Goal: Answer question/provide support: Share knowledge or assist other users

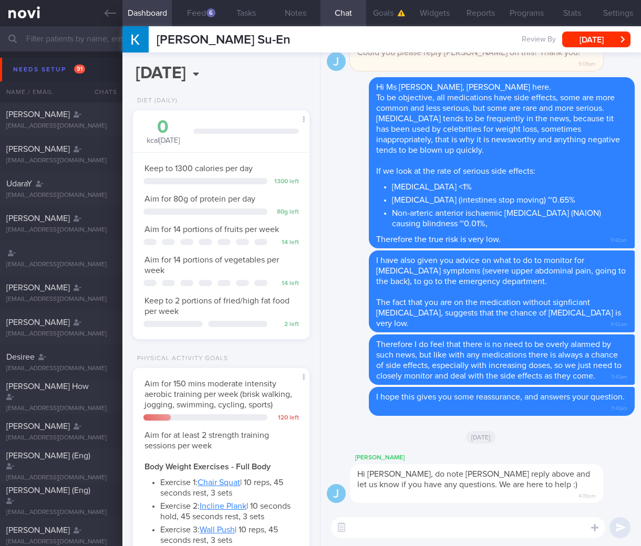
select select "7"
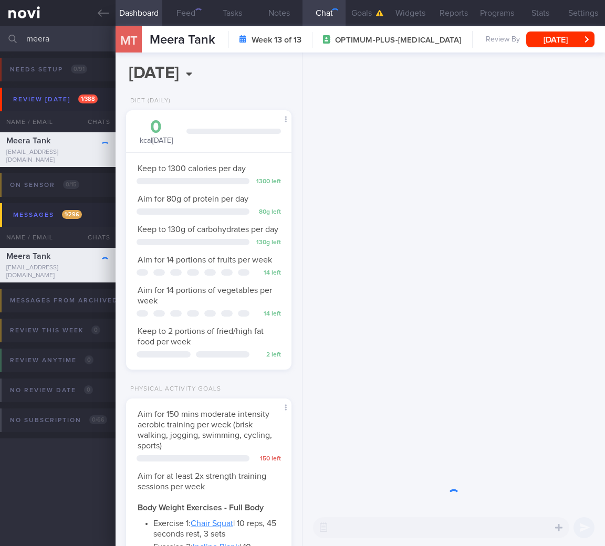
select select "7"
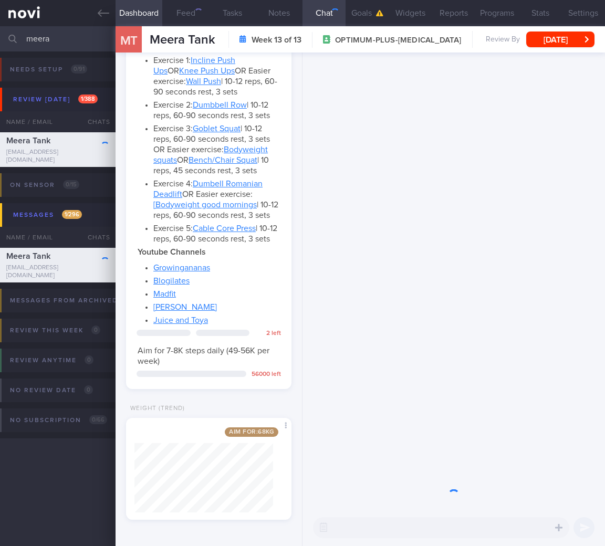
drag, startPoint x: 56, startPoint y: 35, endPoint x: -13, endPoint y: 33, distance: 68.8
click at [0, 33] on html "You are offline! Some functionality will be unavailable Patients New Users Coac…" at bounding box center [302, 273] width 605 height 546
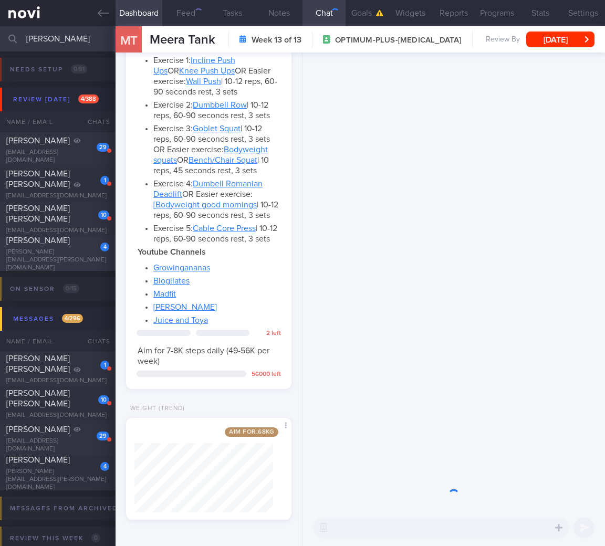
type input "rath"
click at [56, 245] on span "RATH SWAJIT" at bounding box center [38, 240] width 64 height 8
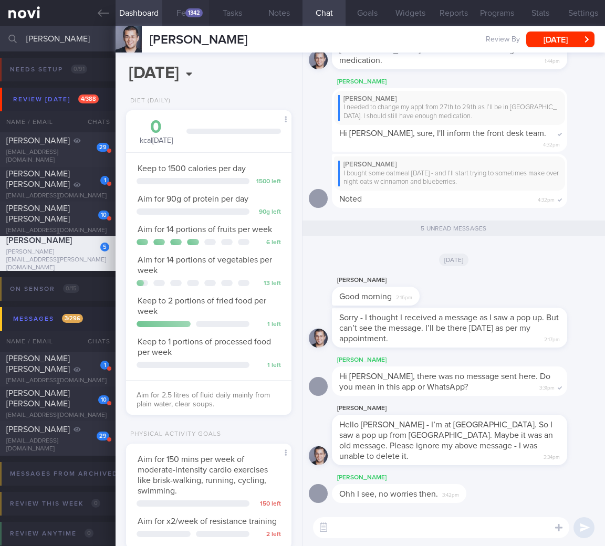
click at [190, 14] on div "1342" at bounding box center [193, 12] width 17 height 9
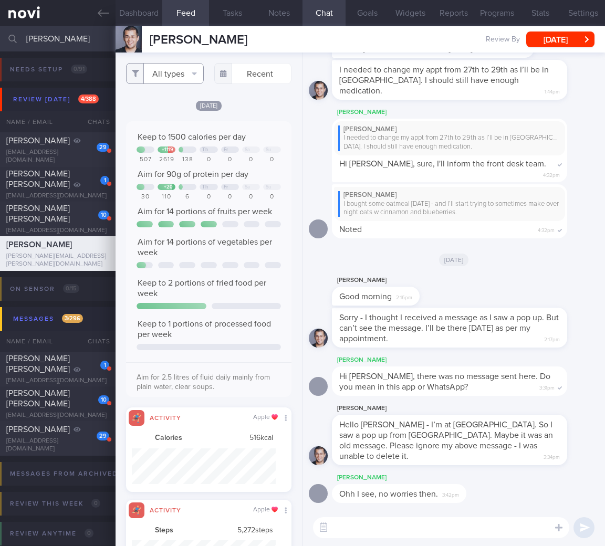
click at [190, 69] on button "All types" at bounding box center [165, 73] width 78 height 21
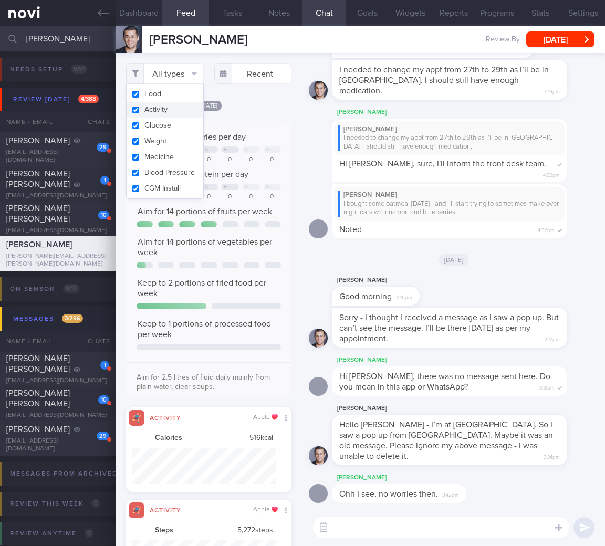
click at [173, 116] on button "Activity" at bounding box center [165, 110] width 77 height 16
checkbox input "false"
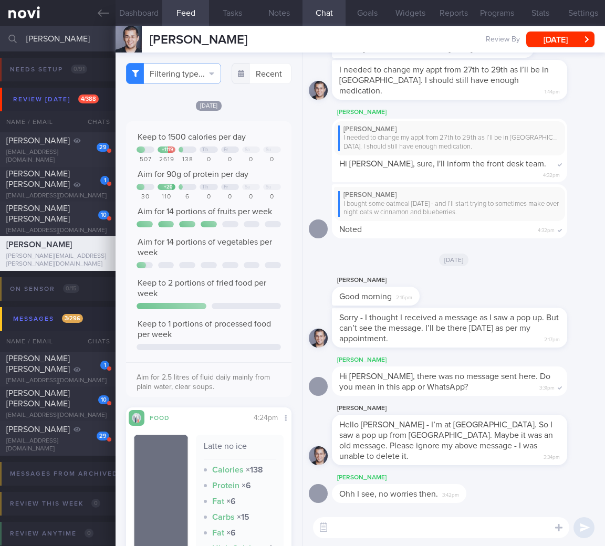
click at [168, 201] on div "110" at bounding box center [167, 197] width 18 height 8
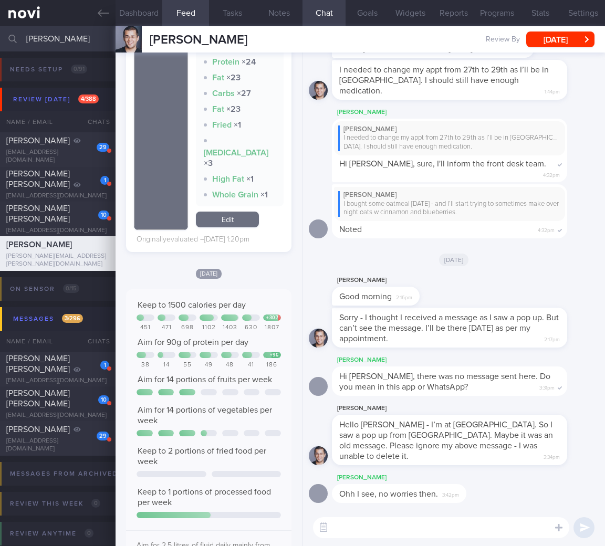
scroll to position [2372, 0]
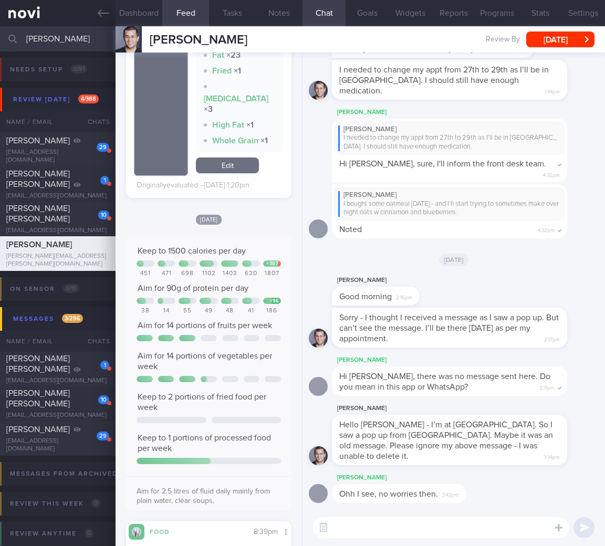
click at [379, 527] on textarea at bounding box center [441, 527] width 256 height 21
paste textarea "https://nutrifyprep.com/"
type textarea "https://nutrifyprep.com/"
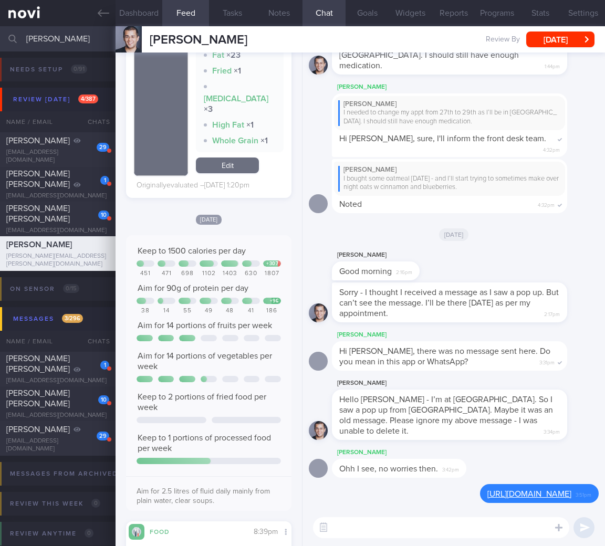
click at [514, 377] on div "Sharon Gill Hi Mr Swajit, there was no message sent here. Do you mean in this a…" at bounding box center [454, 353] width 290 height 48
click at [326, 523] on button "button" at bounding box center [323, 527] width 19 height 19
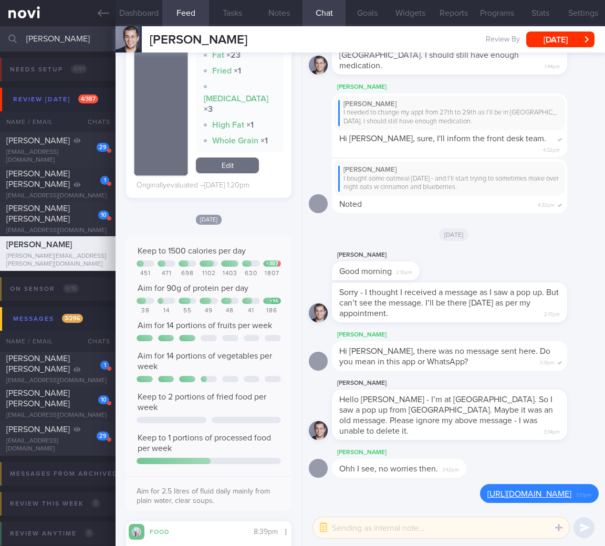
click at [425, 529] on textarea at bounding box center [441, 527] width 256 height 21
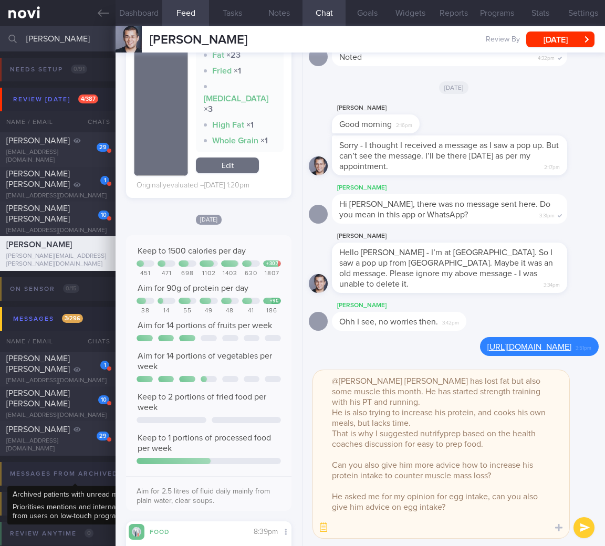
scroll to position [0, 0]
type textarea "@Sharon Mr Swajit has lost fat but also some muscle this month. He has started …"
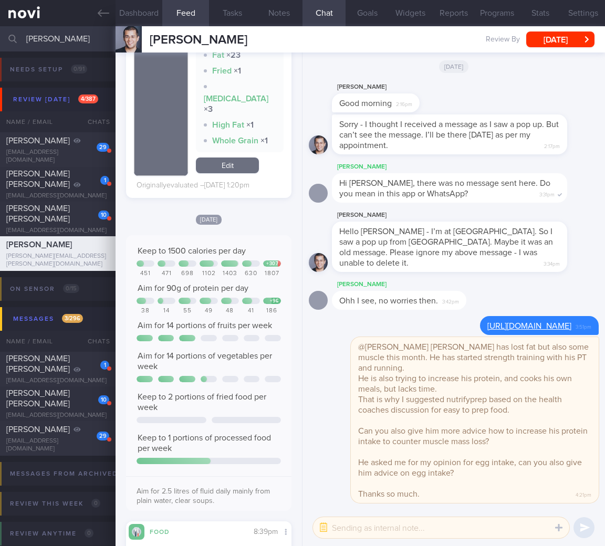
drag, startPoint x: -28, startPoint y: 32, endPoint x: -40, endPoint y: 29, distance: 12.3
click at [0, 29] on html "You are offline! Some functionality will be unavailable Patients New Users Coac…" at bounding box center [302, 273] width 605 height 546
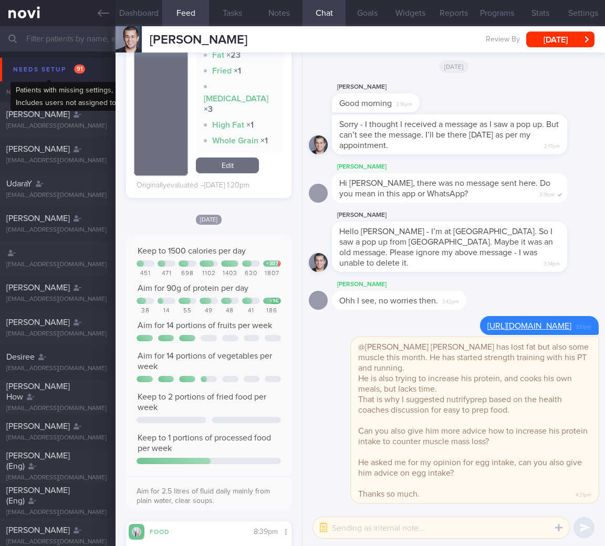
click at [75, 77] on button "Needs setup 91" at bounding box center [304, 70] width 608 height 24
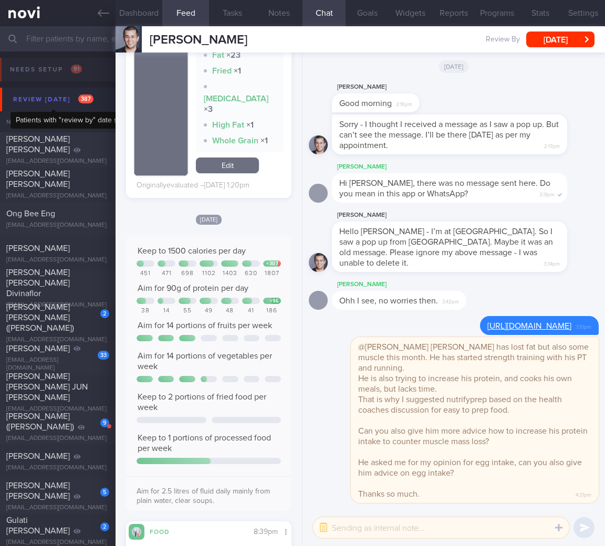
click at [68, 97] on div "Review today 387" at bounding box center [54, 99] width 86 height 14
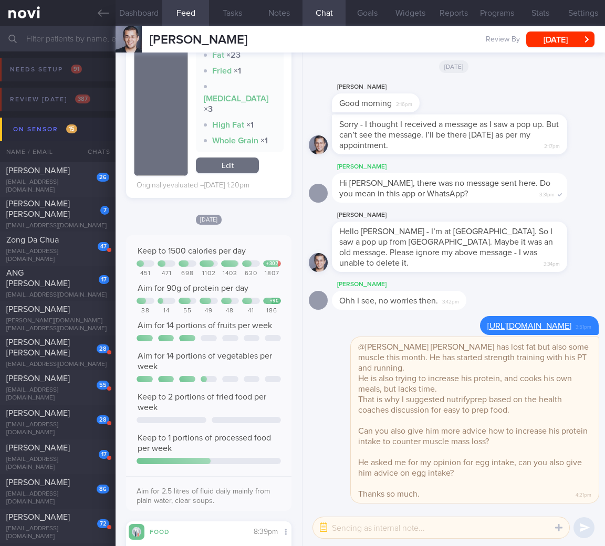
click at [61, 121] on button "On sensor 15" at bounding box center [304, 130] width 608 height 24
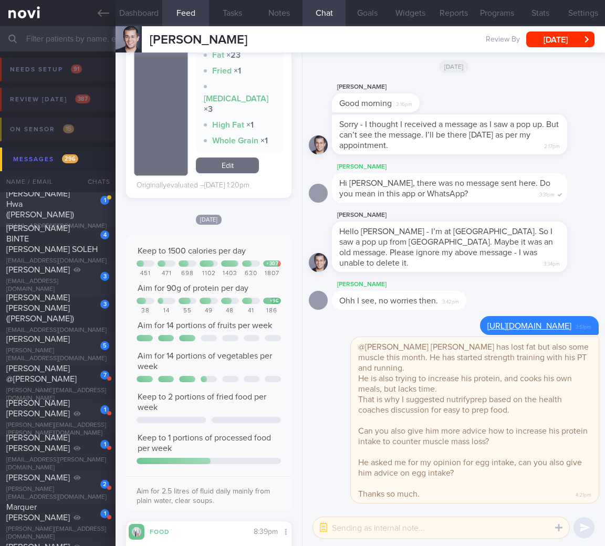
click at [80, 194] on div "Ong Chee Hwa (Jack)" at bounding box center [56, 205] width 100 height 32
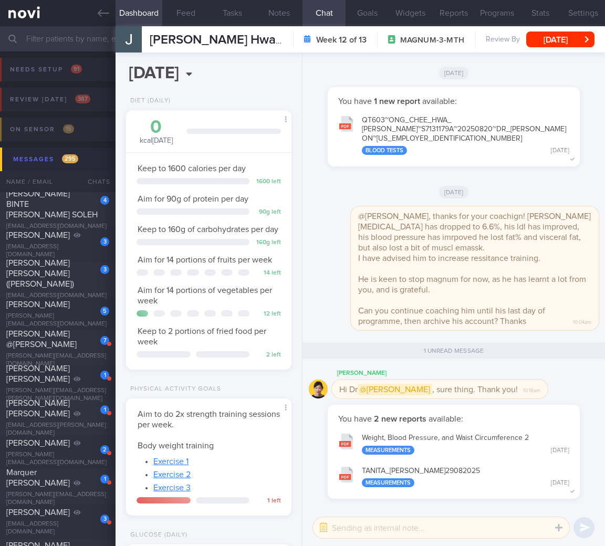
scroll to position [71, 143]
click at [100, 16] on icon at bounding box center [104, 13] width 12 height 12
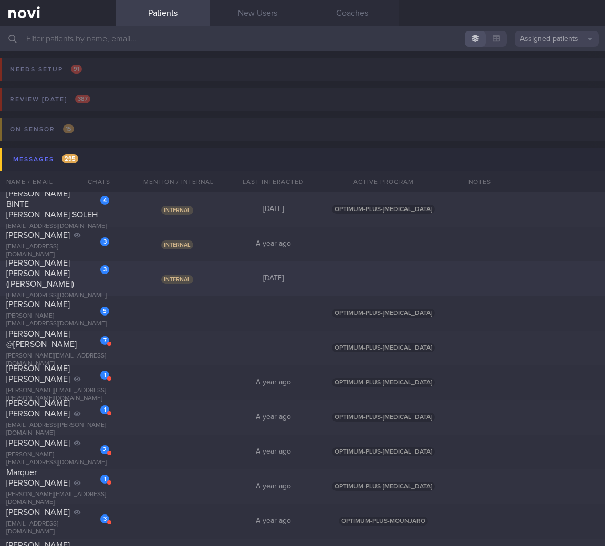
click at [203, 278] on div "Internal" at bounding box center [178, 279] width 95 height 11
select select "7"
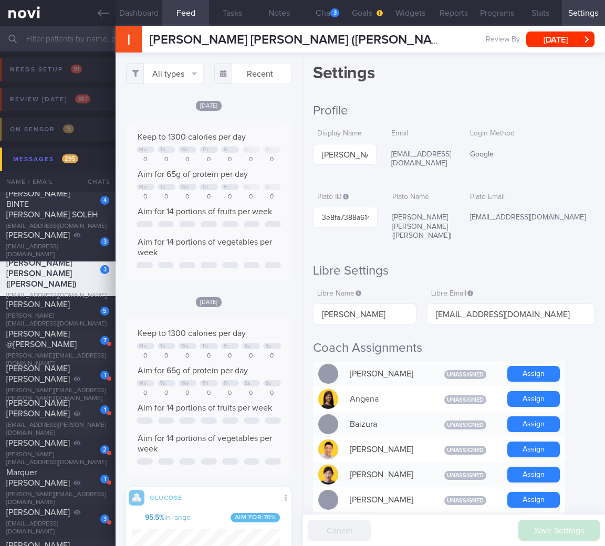
scroll to position [110, 148]
click at [329, 19] on button "Chat 3" at bounding box center [323, 13] width 43 height 26
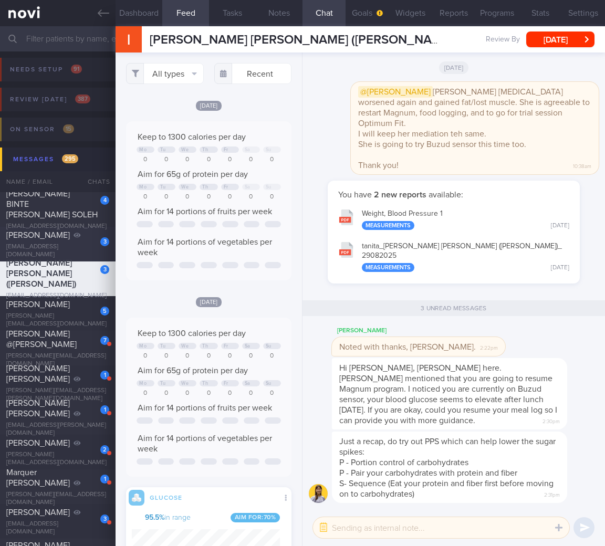
click at [66, 232] on span "CHONG TING TING" at bounding box center [38, 235] width 64 height 8
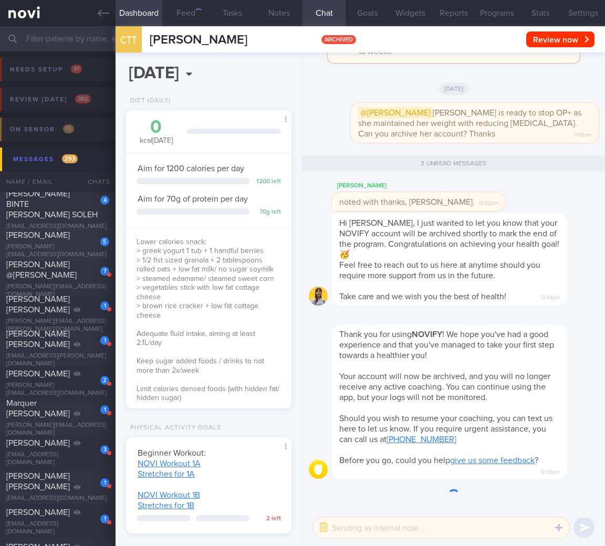
scroll to position [525083, 525029]
click at [83, 208] on div "NURASHIKIN BINTE MOHAMED SOLEH" at bounding box center [56, 205] width 100 height 32
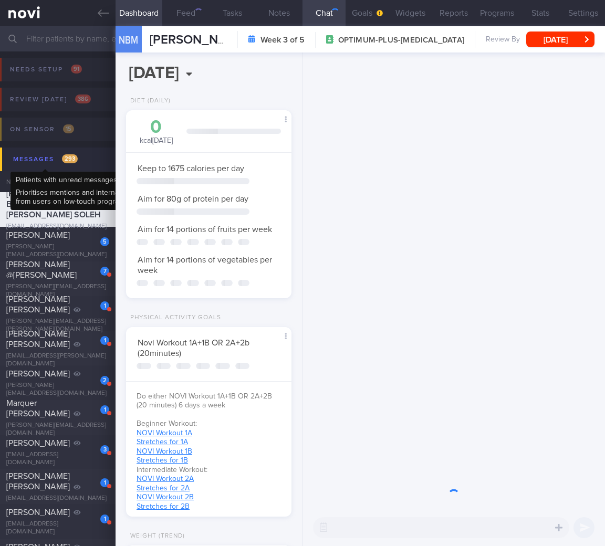
click at [58, 159] on div "Messages 293" at bounding box center [46, 159] width 70 height 14
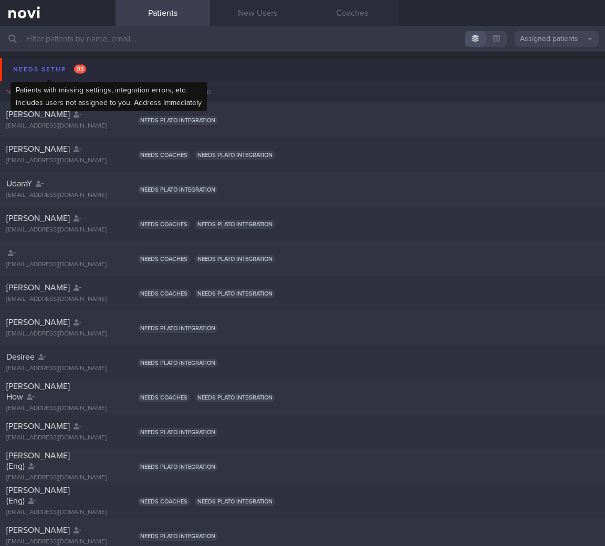
click at [78, 74] on div "Needs setup 93" at bounding box center [50, 69] width 78 height 14
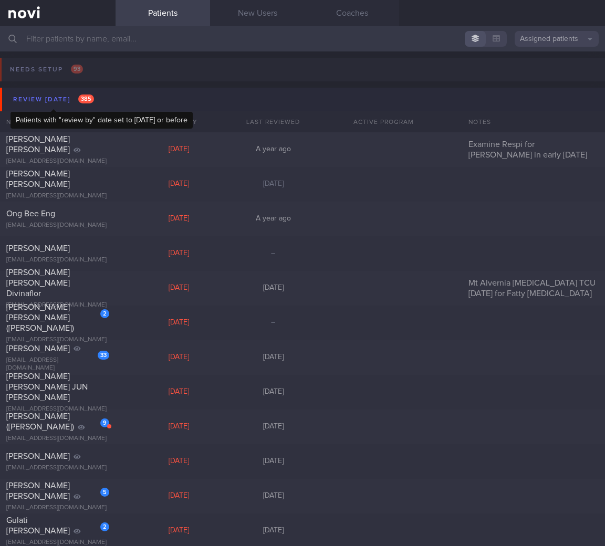
click at [96, 104] on div "Review today 385" at bounding box center [54, 99] width 86 height 14
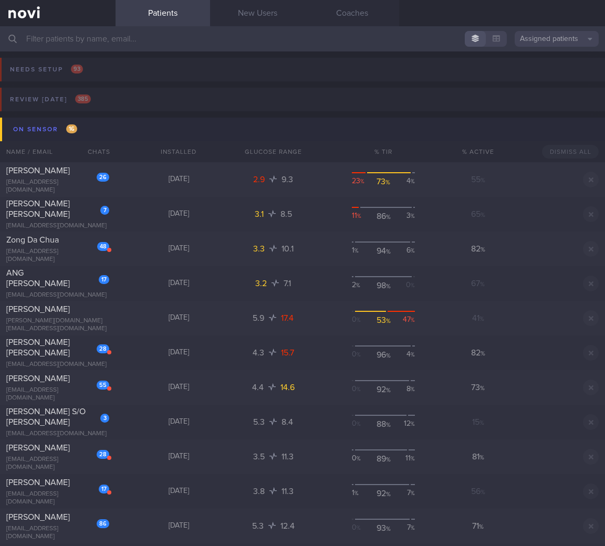
click at [134, 127] on button "On sensor 16" at bounding box center [304, 130] width 608 height 24
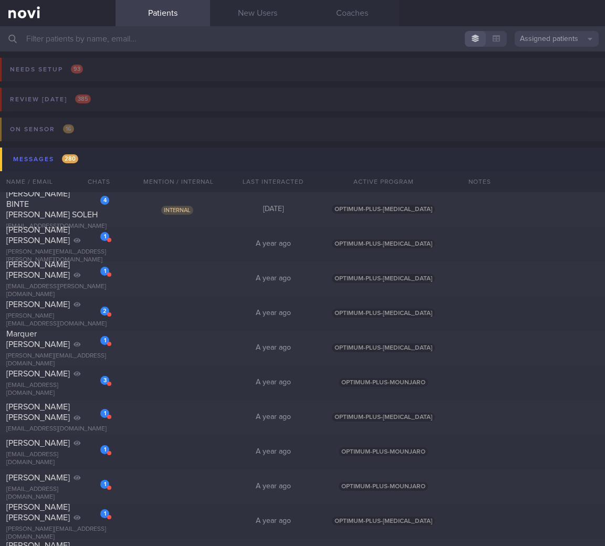
click at [184, 153] on button "Messages 280" at bounding box center [304, 160] width 608 height 24
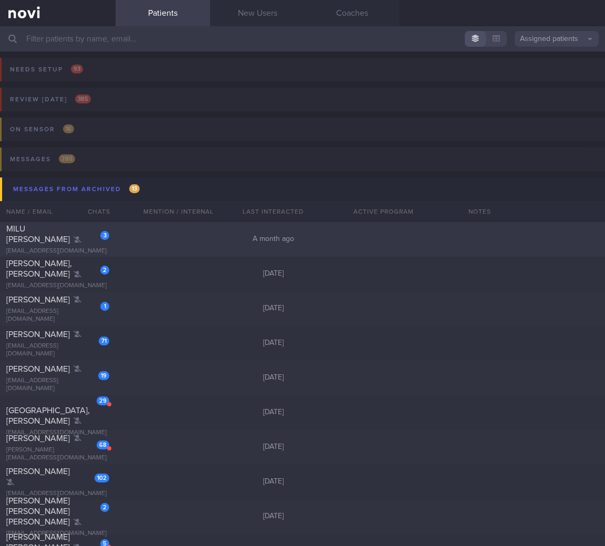
click at [129, 238] on div "3 MILU ROSE MATHEW milurosemathew@gmail.com A month ago" at bounding box center [302, 239] width 605 height 35
select select "7"
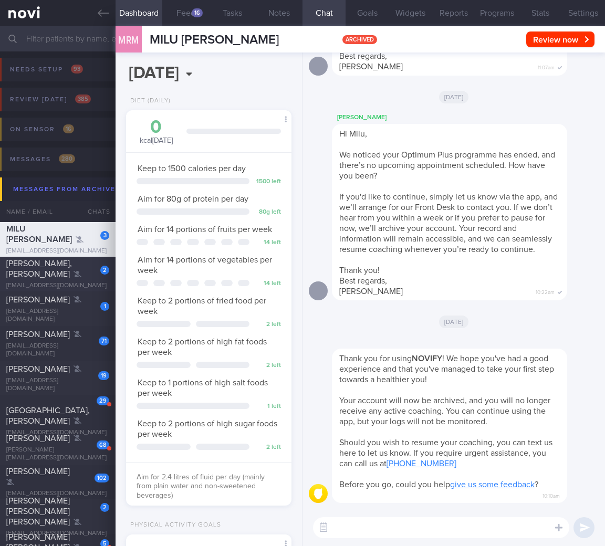
click at [97, 265] on div "2" at bounding box center [97, 266] width 23 height 16
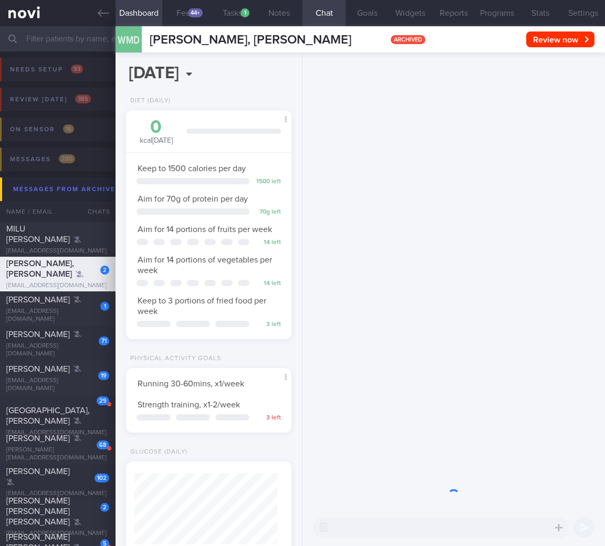
scroll to position [71, 143]
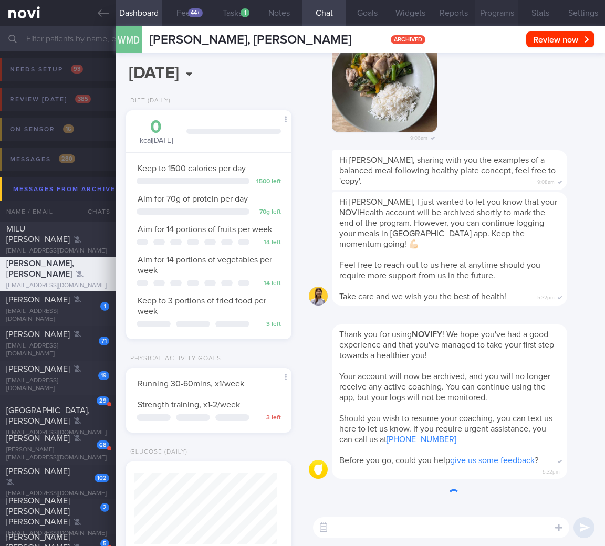
click at [482, 1] on button "Programs" at bounding box center [496, 13] width 43 height 26
click at [483, 6] on button "Programs" at bounding box center [496, 13] width 43 height 26
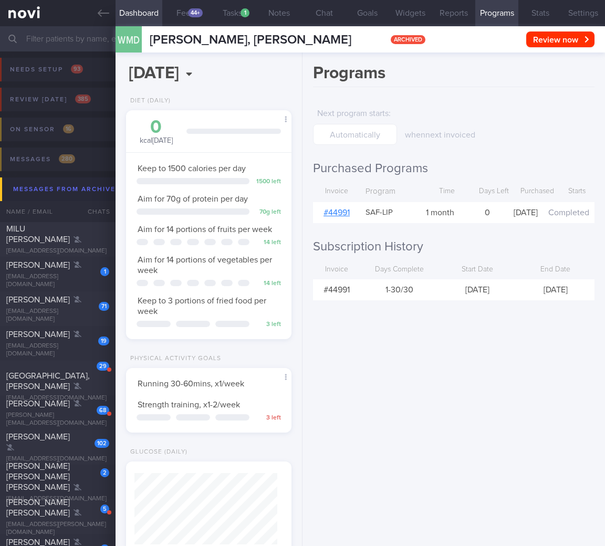
scroll to position [-121, 0]
click at [322, 19] on button "Chat" at bounding box center [323, 13] width 43 height 26
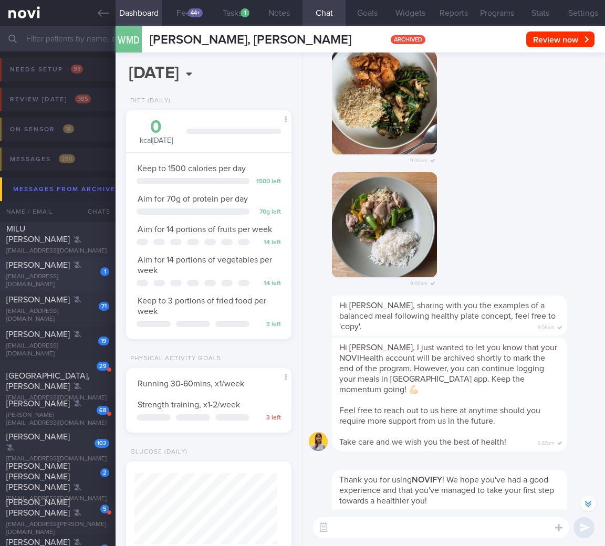
click at [62, 281] on div "27t2snrnqx@privaterelay.appleid.com" at bounding box center [57, 281] width 103 height 16
click at [66, 275] on div "[EMAIL_ADDRESS][DOMAIN_NAME]" at bounding box center [57, 281] width 103 height 16
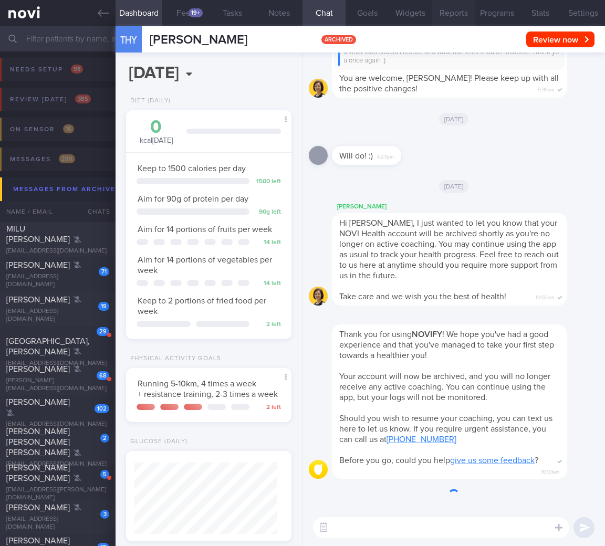
click at [454, 11] on button "Reports" at bounding box center [453, 13] width 43 height 26
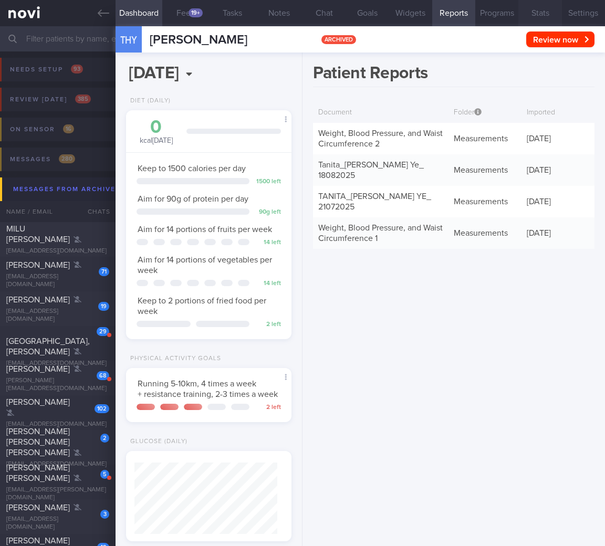
click at [536, 15] on button "Stats" at bounding box center [539, 13] width 43 height 26
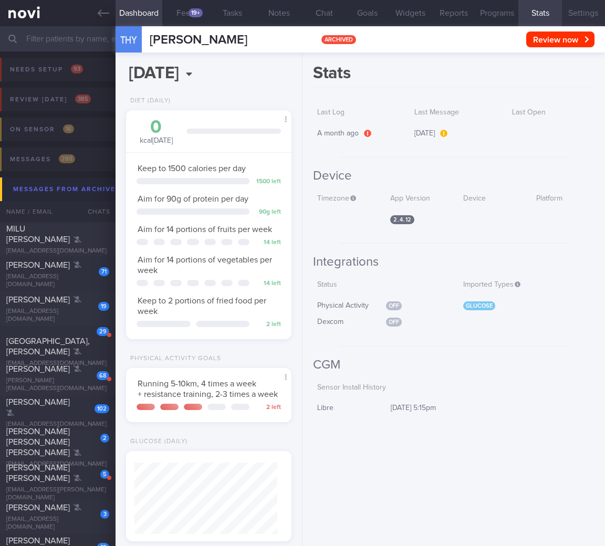
click at [578, 21] on button "Settings" at bounding box center [583, 13] width 43 height 26
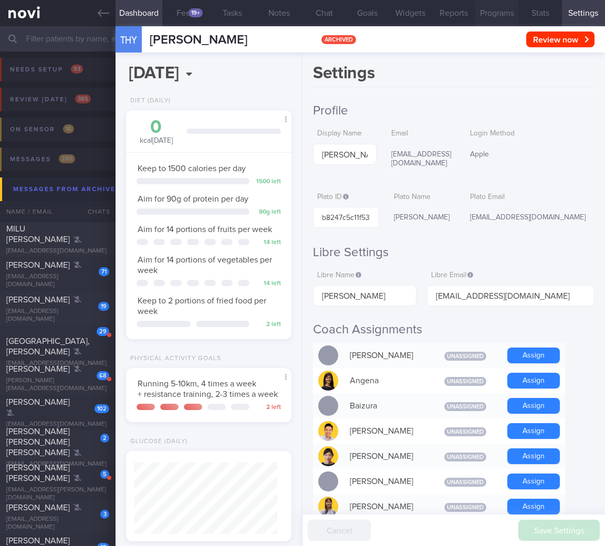
click at [482, 16] on button "Programs" at bounding box center [496, 13] width 43 height 26
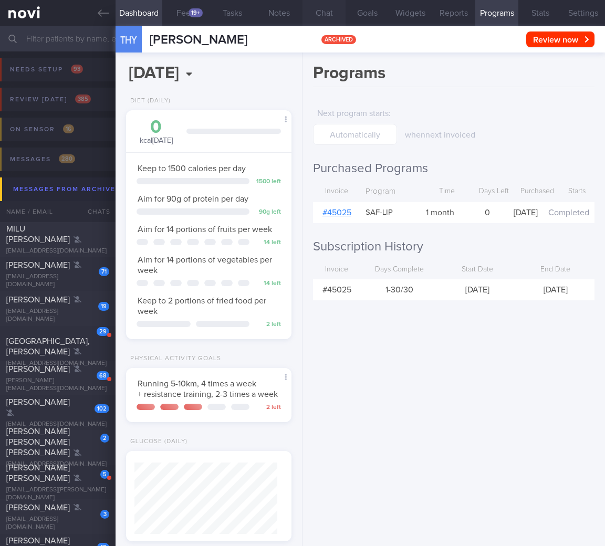
click at [319, 11] on button "Chat" at bounding box center [323, 13] width 43 height 26
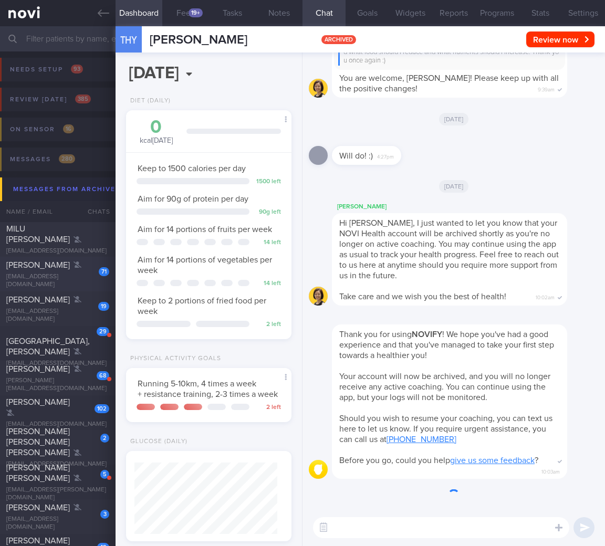
click at [52, 269] on span "Zhong Kai Goh" at bounding box center [38, 265] width 64 height 8
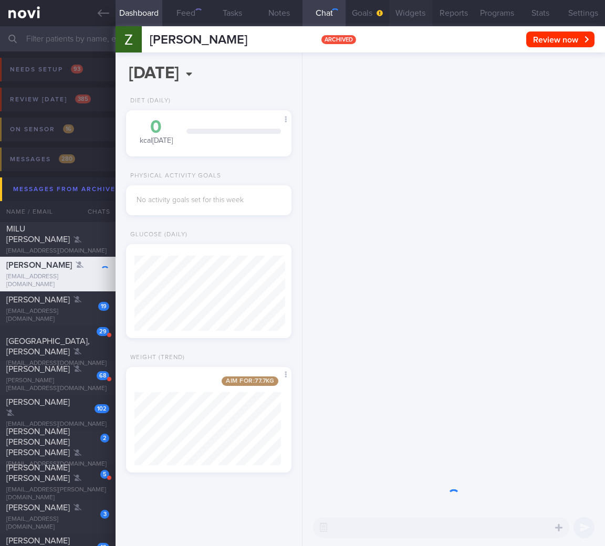
scroll to position [75, 151]
click at [485, 13] on button "Programs" at bounding box center [496, 13] width 43 height 26
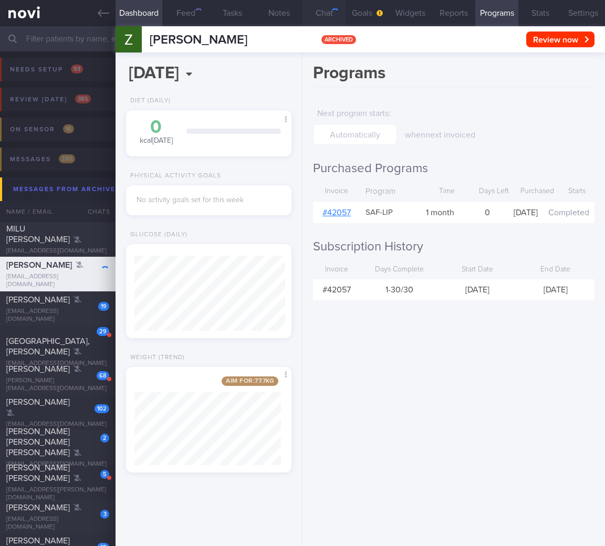
scroll to position [75, 151]
click at [326, 10] on button "Chat" at bounding box center [323, 13] width 43 height 26
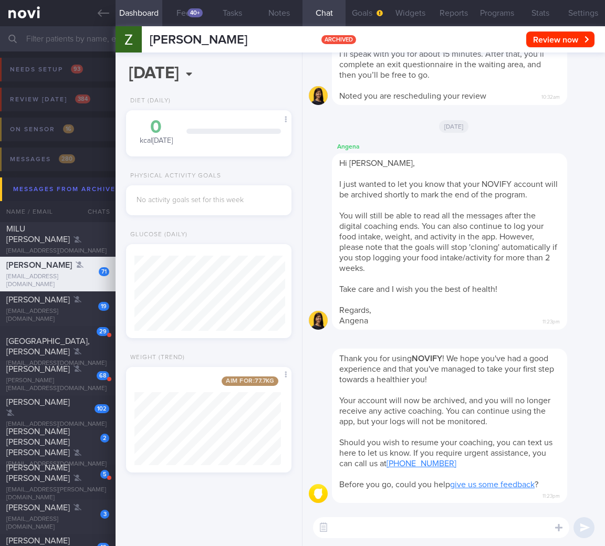
click at [488, 13] on button "Programs" at bounding box center [496, 13] width 43 height 26
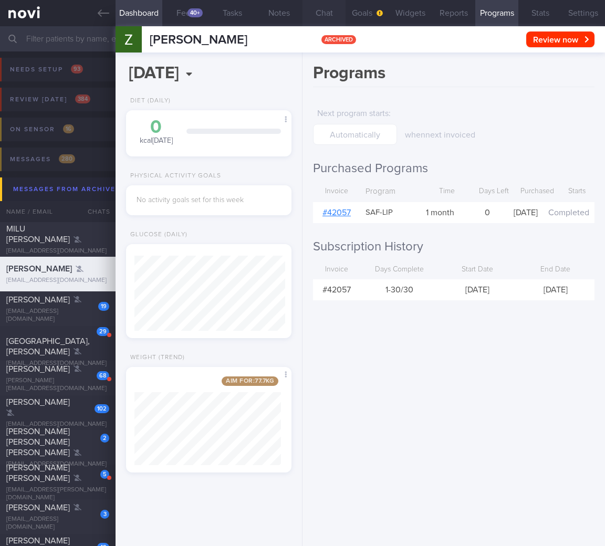
click at [337, 16] on button "Chat" at bounding box center [323, 13] width 43 height 26
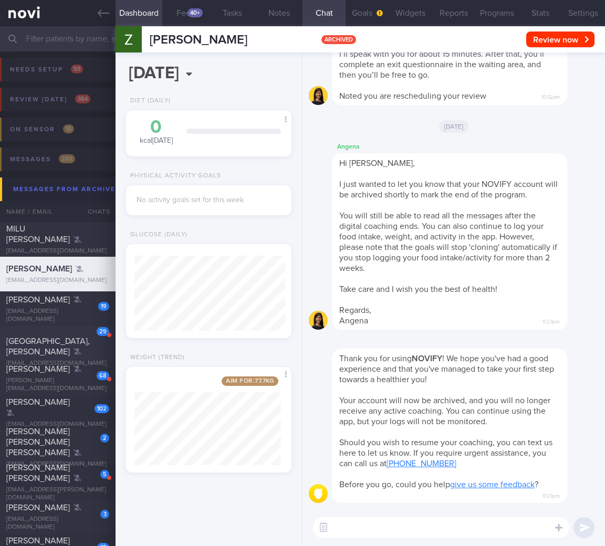
click at [71, 338] on div "[GEOGRAPHIC_DATA], [PERSON_NAME]" at bounding box center [56, 338] width 100 height 37
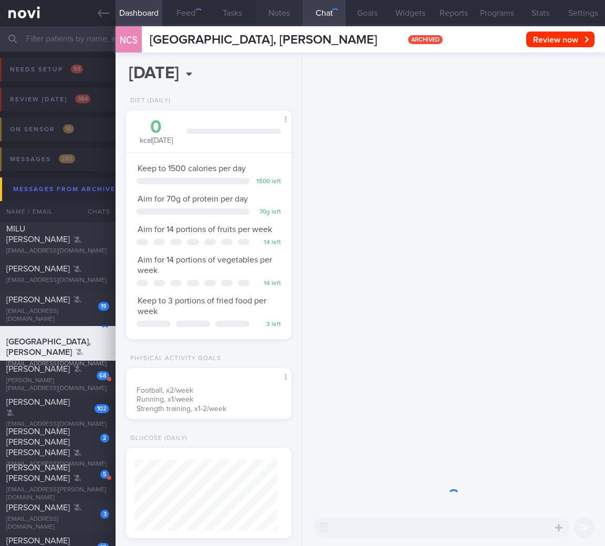
scroll to position [71, 143]
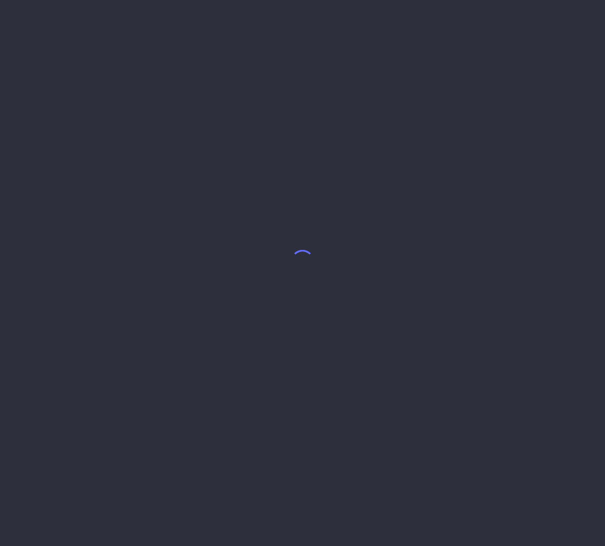
select select "7"
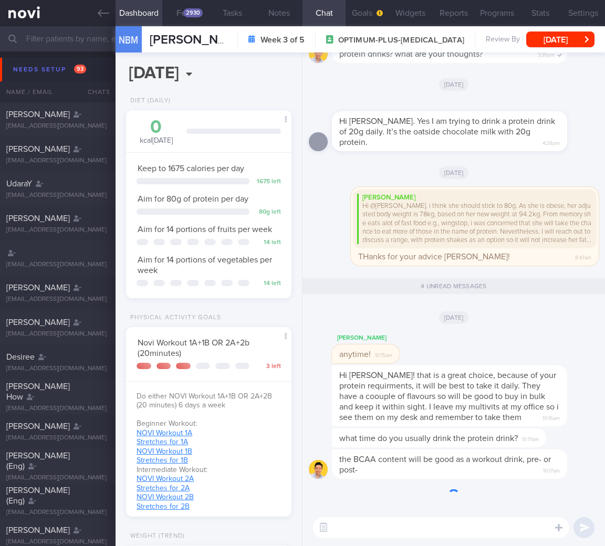
scroll to position [69, 139]
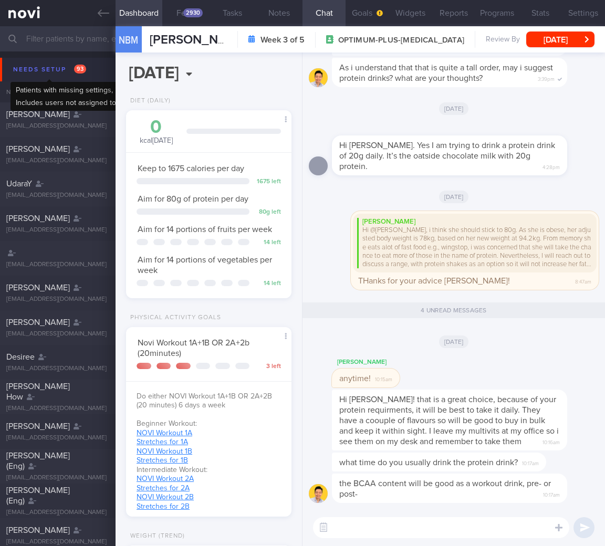
click at [66, 65] on div "Needs setup 93" at bounding box center [50, 69] width 78 height 14
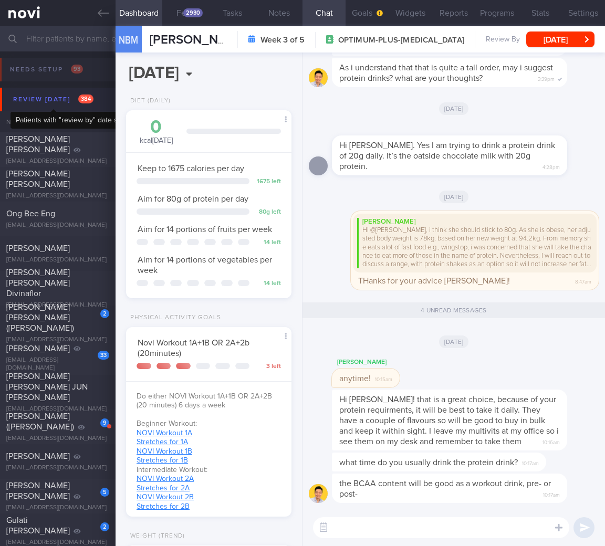
click at [75, 97] on div "Review today 384" at bounding box center [54, 99] width 86 height 14
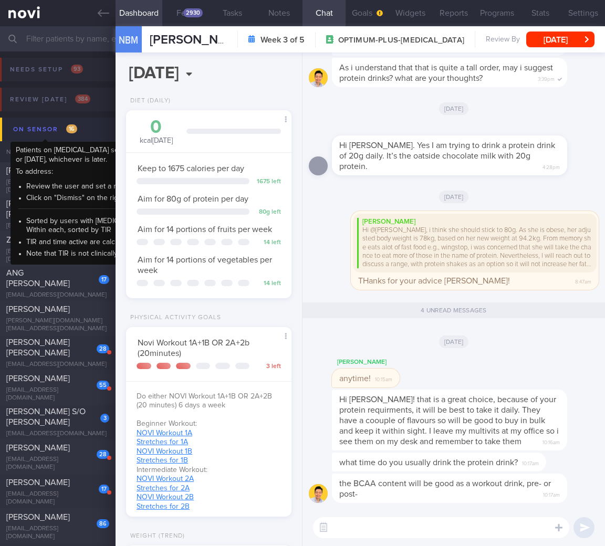
click at [75, 130] on span "16" at bounding box center [71, 128] width 11 height 9
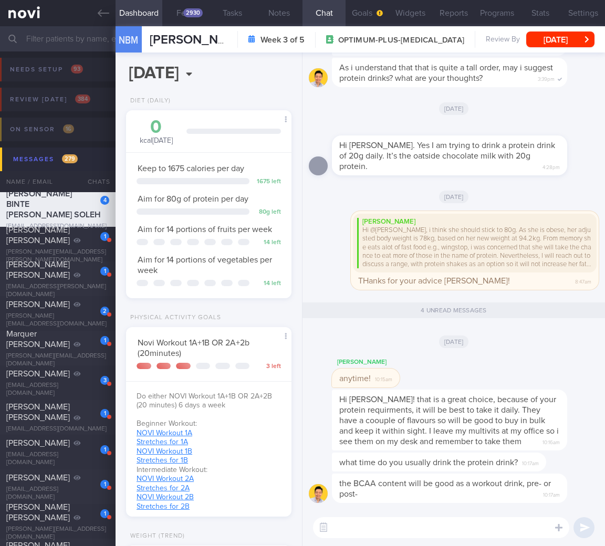
click at [88, 162] on button "Messages 279" at bounding box center [304, 160] width 608 height 24
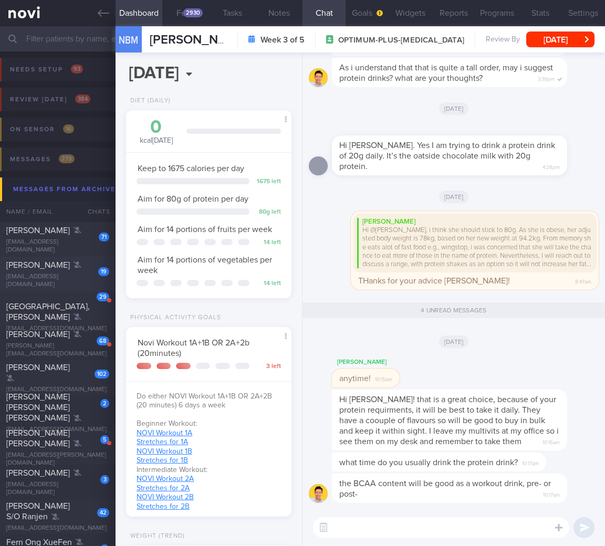
click at [57, 270] on div "[PERSON_NAME]" at bounding box center [56, 265] width 100 height 11
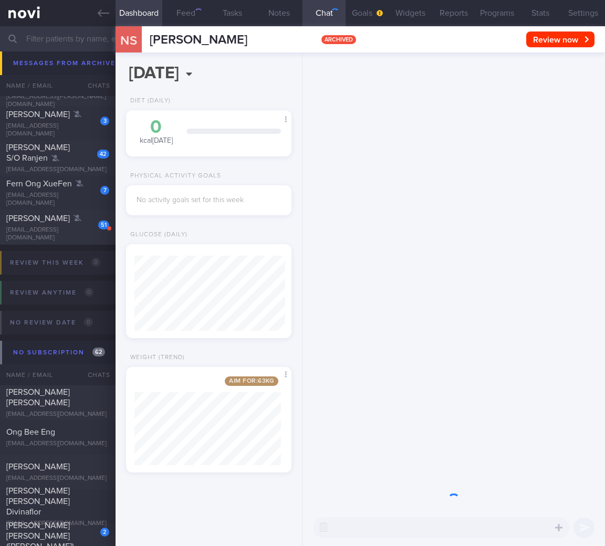
scroll to position [141, 0]
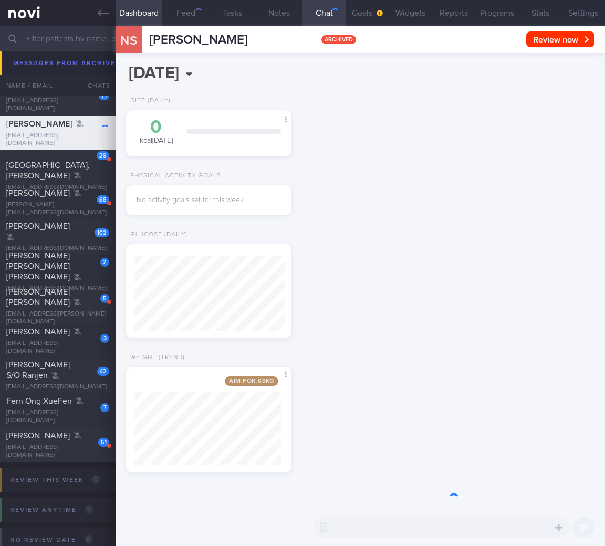
click at [425, 289] on div at bounding box center [453, 281] width 302 height 457
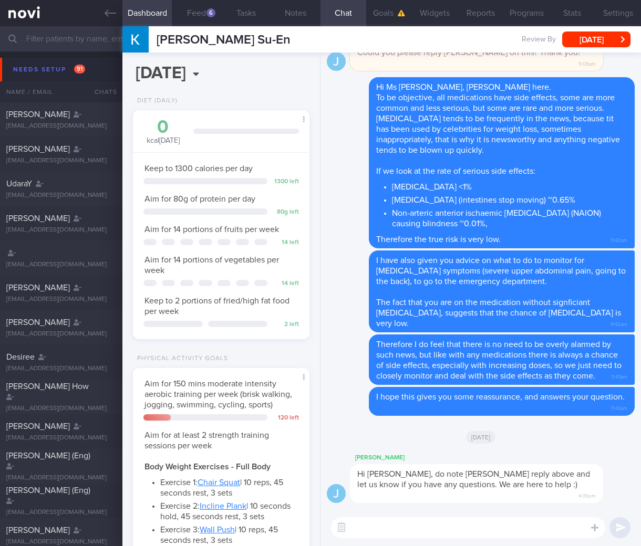
select select "7"
click at [340, 523] on icon "button" at bounding box center [341, 527] width 9 height 9
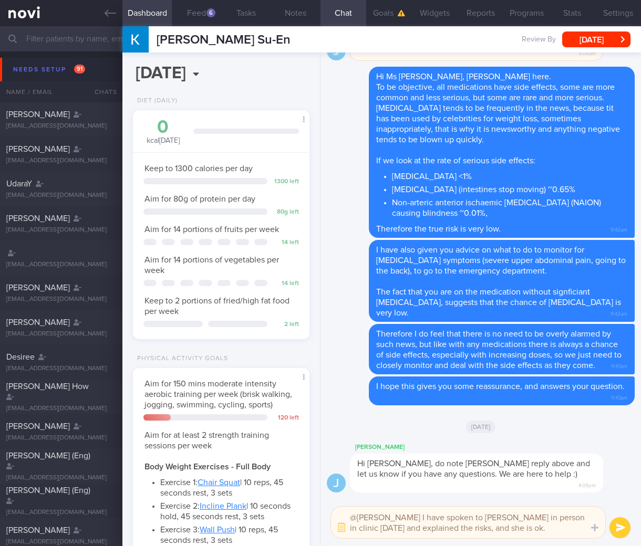
scroll to position [0, 0]
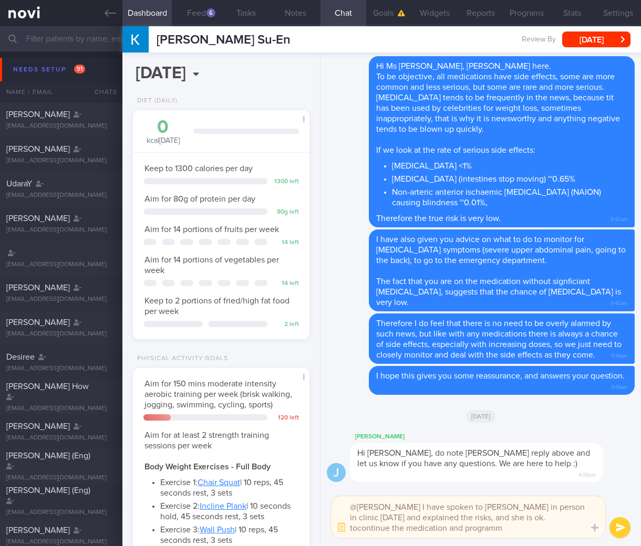
type textarea "@Joel I have spoken to Kristi in person in clinic today and explained the risks…"
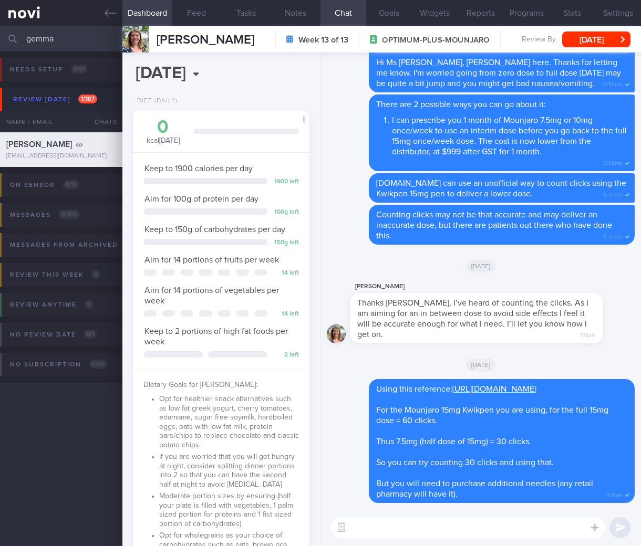
select select "5"
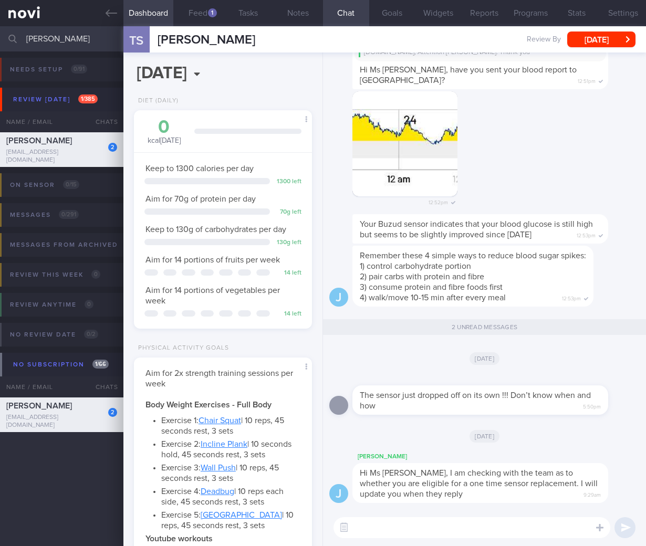
select select "4"
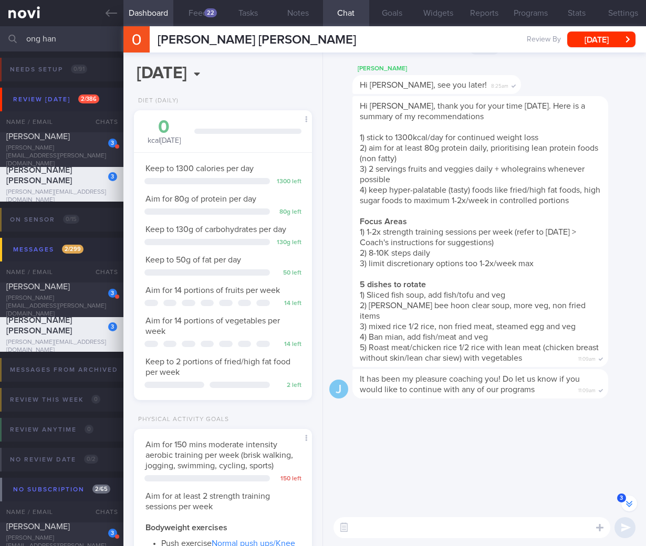
select select "7"
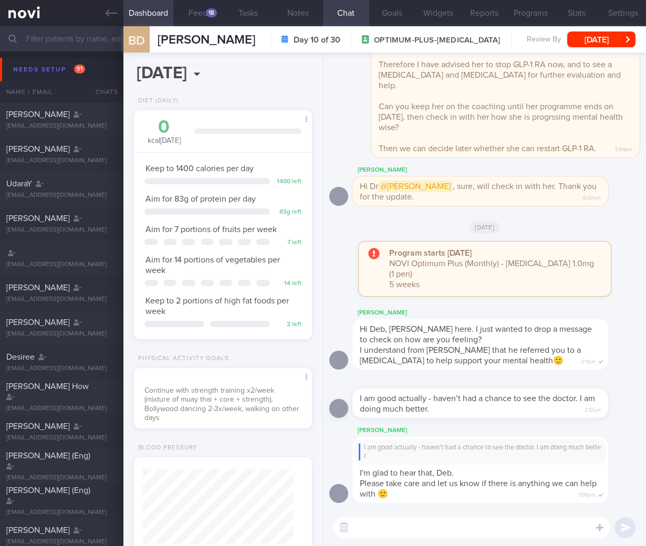
select select "7"
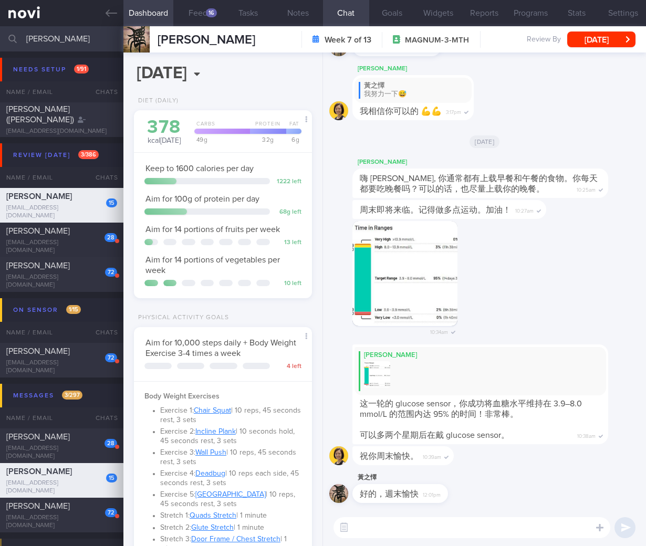
scroll to position [427, 0]
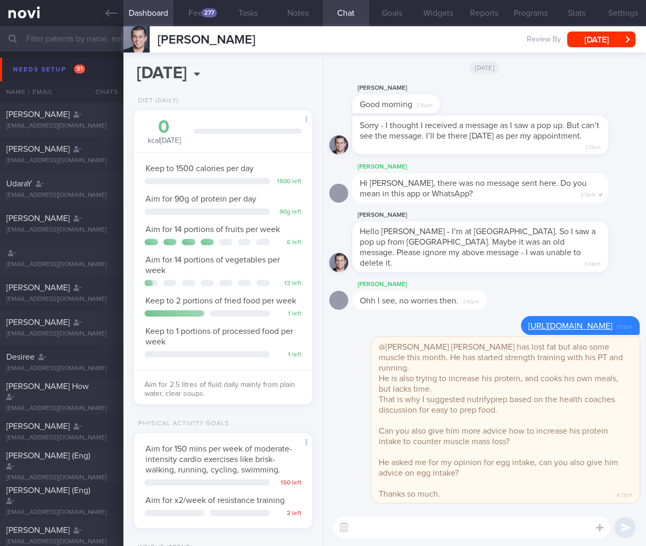
select select "7"
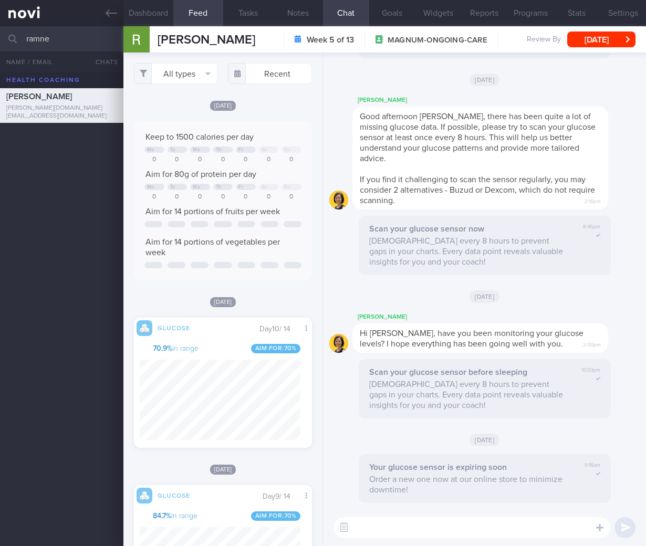
select select "6"
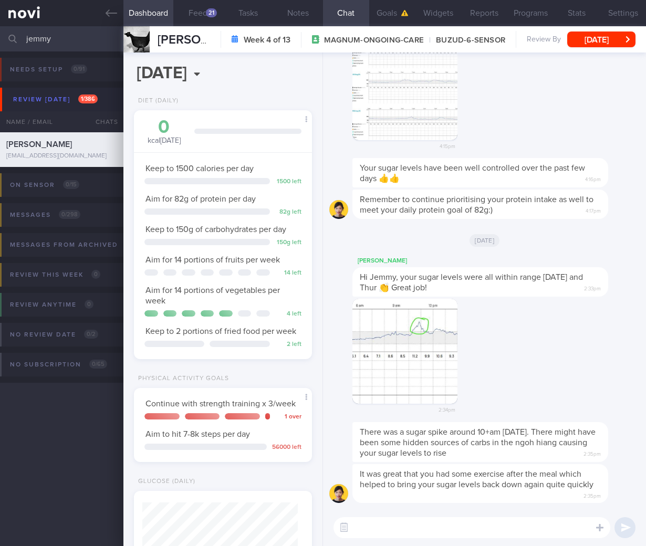
select select "7"
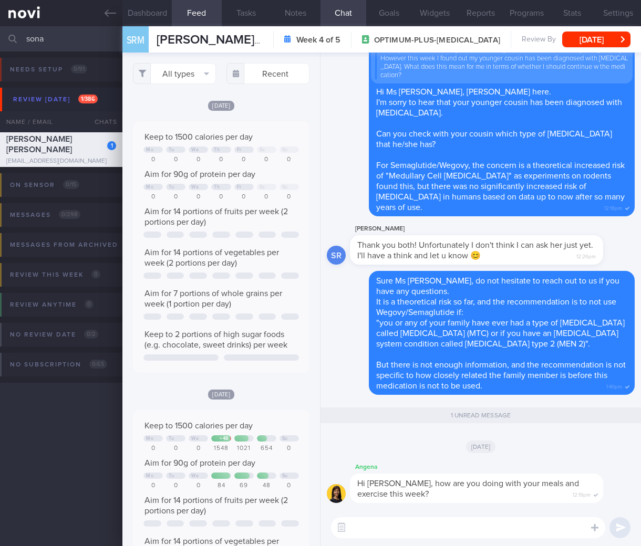
select select "7"
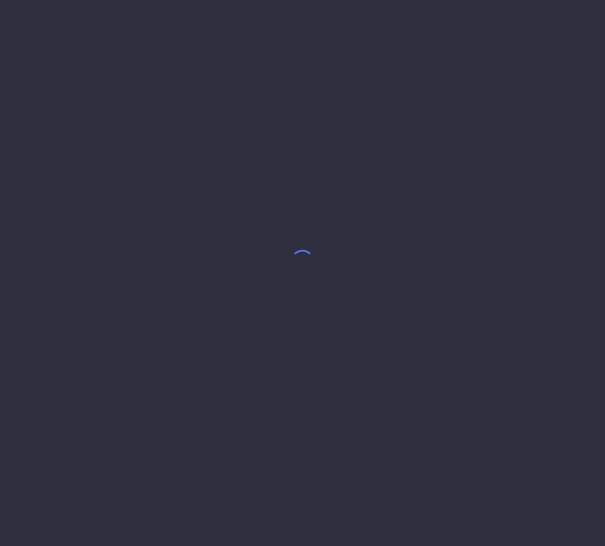
select select "7"
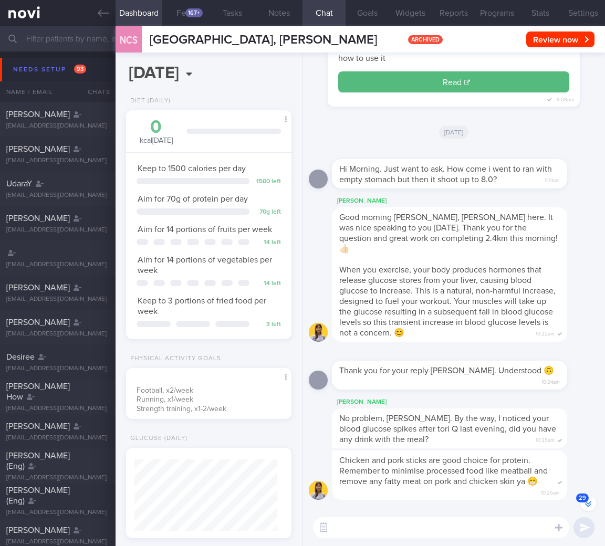
scroll to position [-2129, 0]
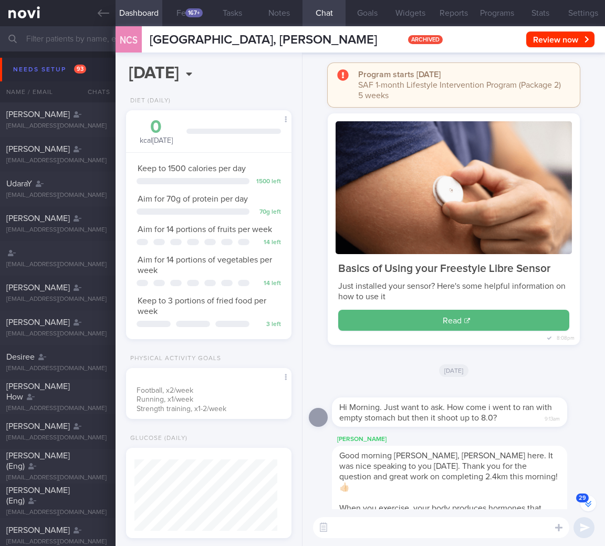
drag, startPoint x: 101, startPoint y: 40, endPoint x: 80, endPoint y: 40, distance: 21.0
click at [80, 40] on input "text" at bounding box center [302, 38] width 605 height 25
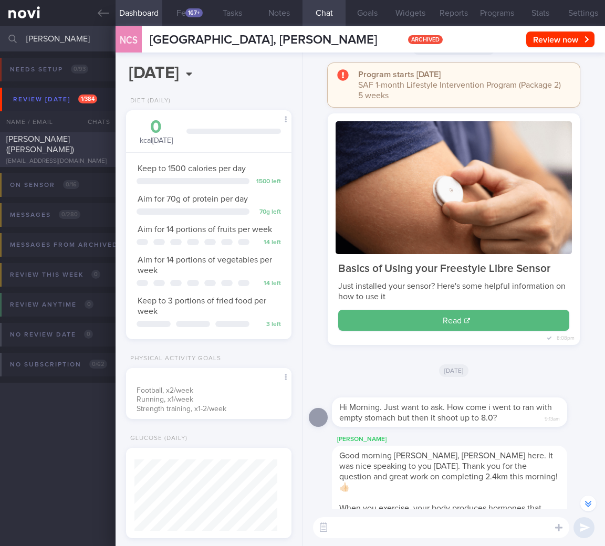
click at [54, 143] on span "NG HUI YI (Aprille)" at bounding box center [40, 144] width 68 height 19
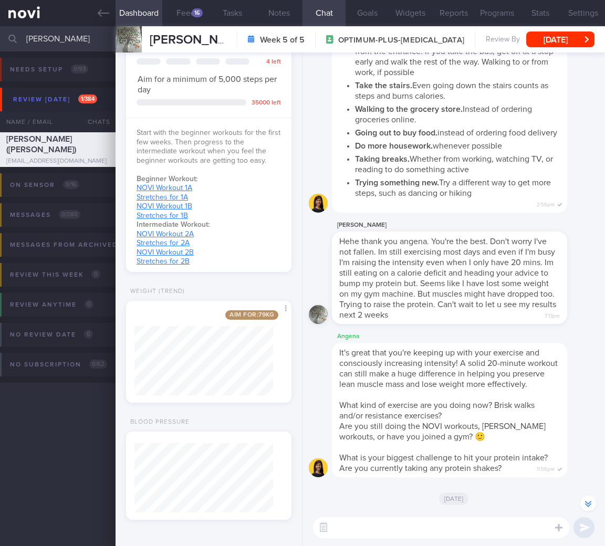
scroll to position [-14, 0]
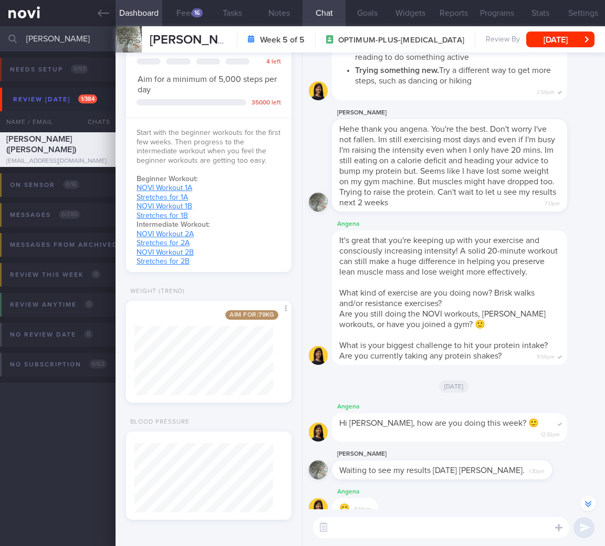
drag, startPoint x: 56, startPoint y: 44, endPoint x: 18, endPoint y: 36, distance: 38.7
click at [18, 36] on div "aprille Assigned patients Assigned patients All active patients Archived patien…" at bounding box center [302, 38] width 605 height 25
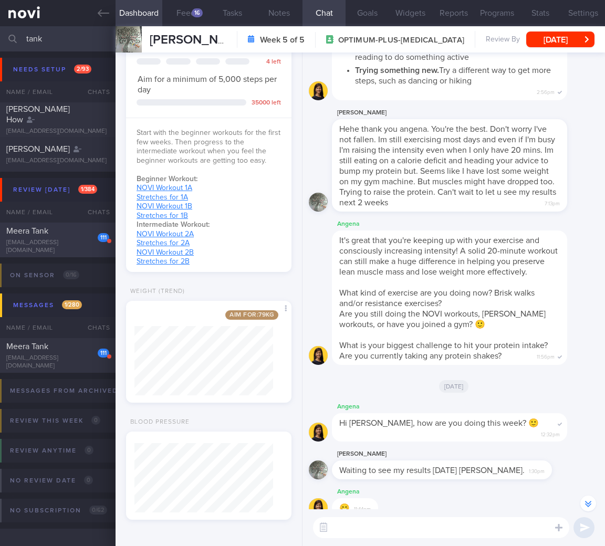
type input "tank"
click at [75, 242] on div "meera.tank@outlook.com" at bounding box center [57, 247] width 103 height 16
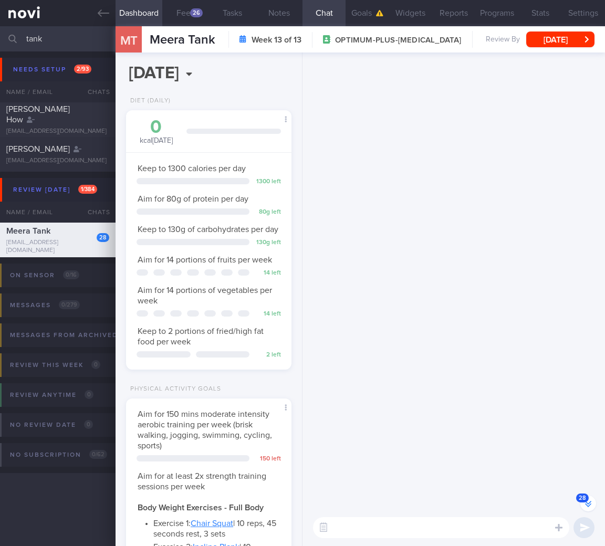
scroll to position [-1698, 0]
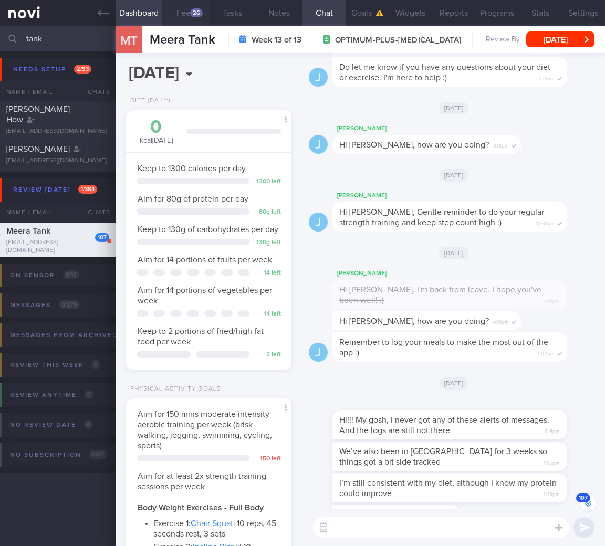
click at [183, 7] on button "Feed 26" at bounding box center [185, 13] width 47 height 26
click at [184, 11] on button "Feed 26" at bounding box center [185, 13] width 47 height 26
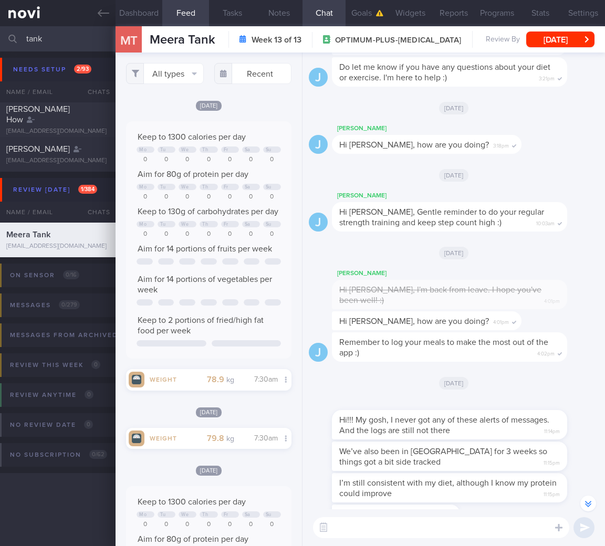
click at [185, 11] on button "Feed 26" at bounding box center [185, 13] width 47 height 26
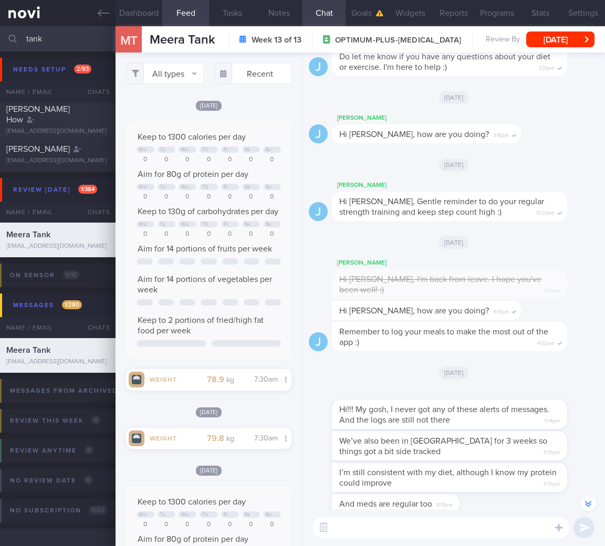
scroll to position [-1698, 0]
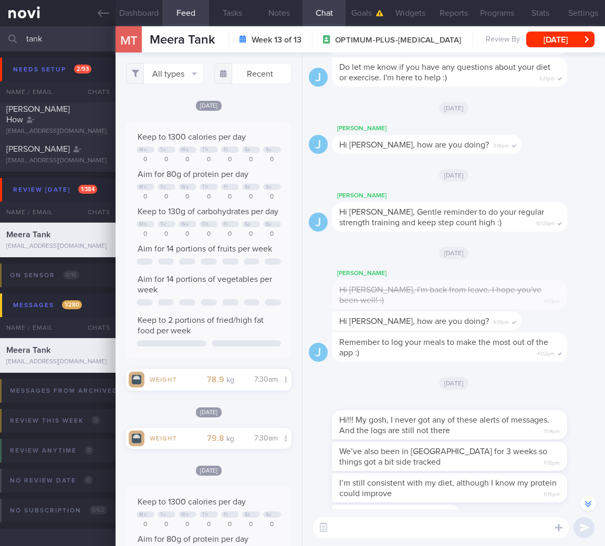
click at [332, 533] on textarea at bounding box center [441, 527] width 256 height 21
click at [328, 531] on button "button" at bounding box center [323, 527] width 19 height 19
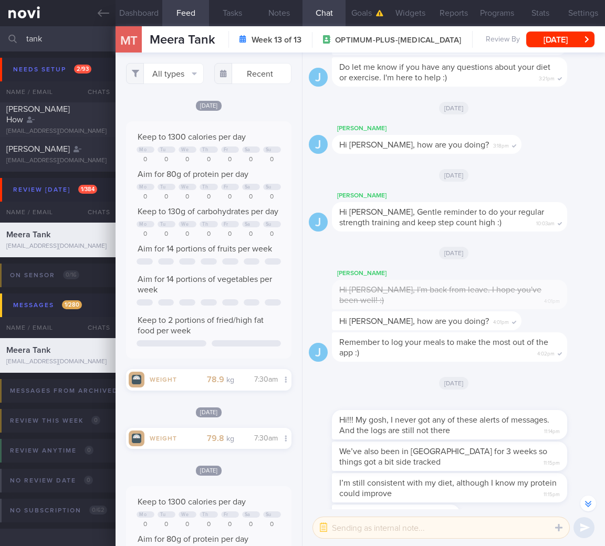
click at [353, 527] on textarea at bounding box center [441, 527] width 256 height 21
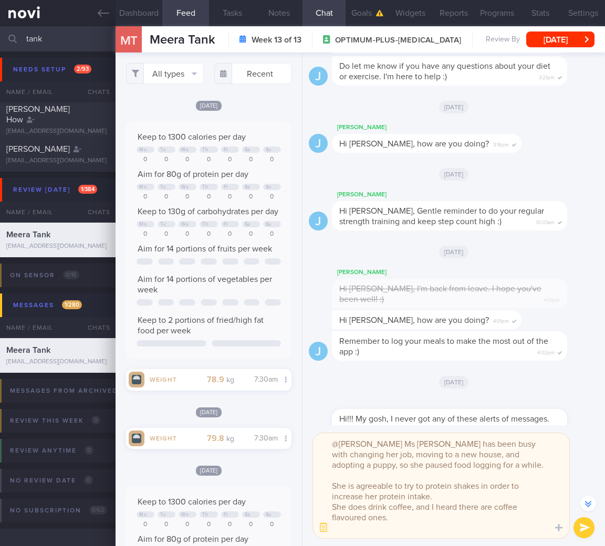
scroll to position [-1793, 0]
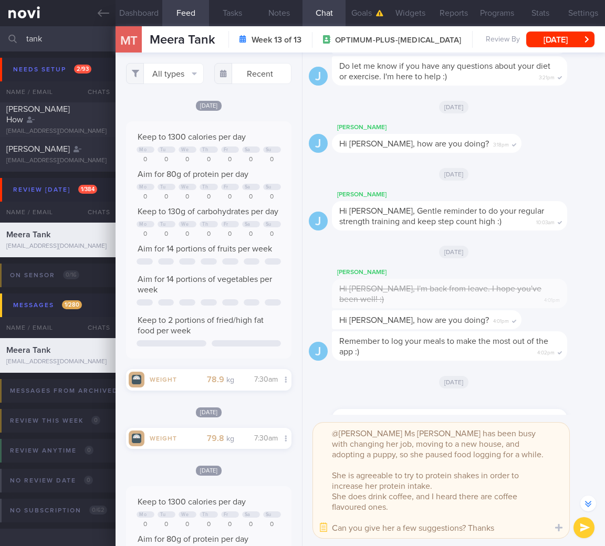
type textarea "@Joel Ms Meera has been busy with changing her job, moving to a new house, and …"
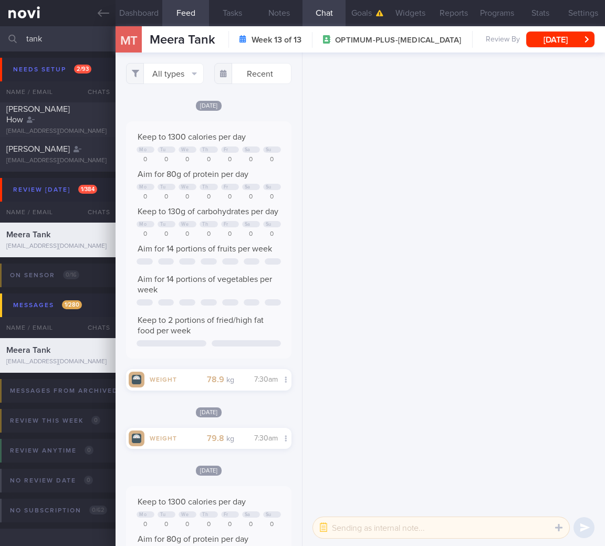
scroll to position [0, 0]
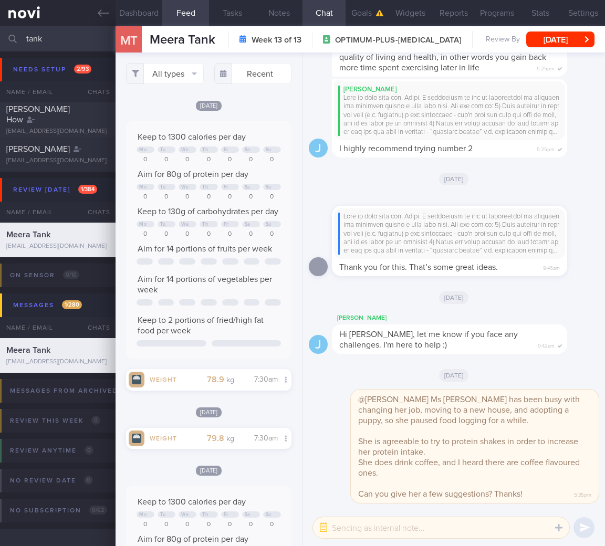
drag, startPoint x: 50, startPoint y: 46, endPoint x: 14, endPoint y: 44, distance: 36.3
click at [14, 44] on div "tank Assigned patients Assigned patients All active patients Archived patients" at bounding box center [302, 38] width 605 height 25
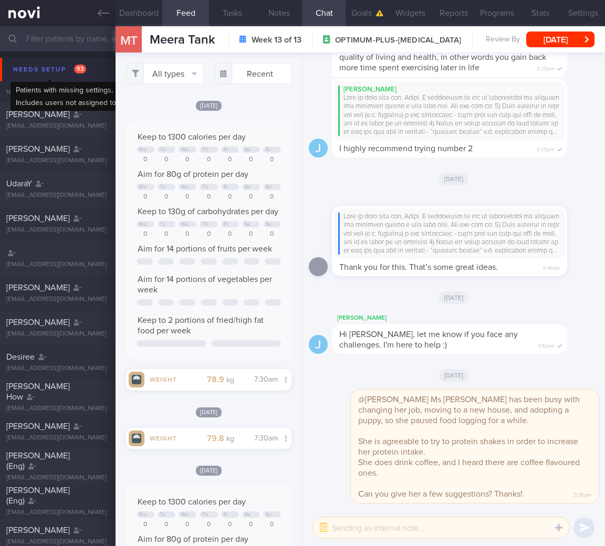
click at [54, 64] on div "Needs setup 93" at bounding box center [50, 69] width 78 height 14
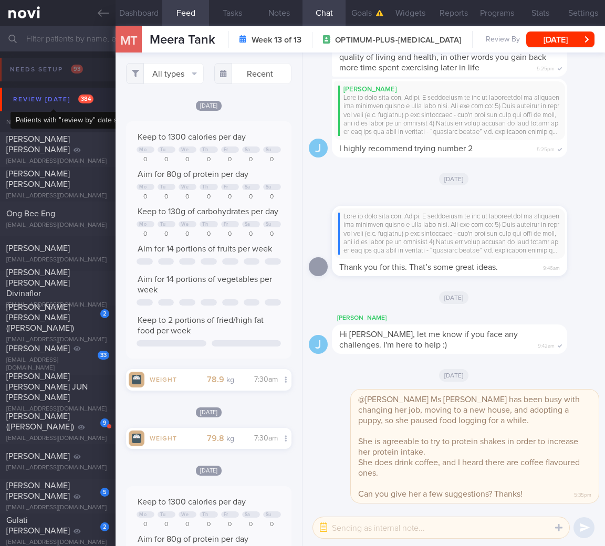
click at [66, 103] on div "Review [DATE] 384" at bounding box center [54, 99] width 86 height 14
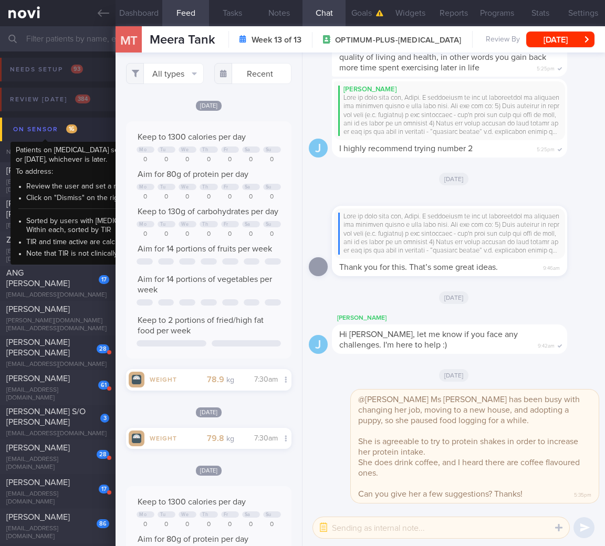
click at [72, 129] on span "16" at bounding box center [71, 128] width 11 height 9
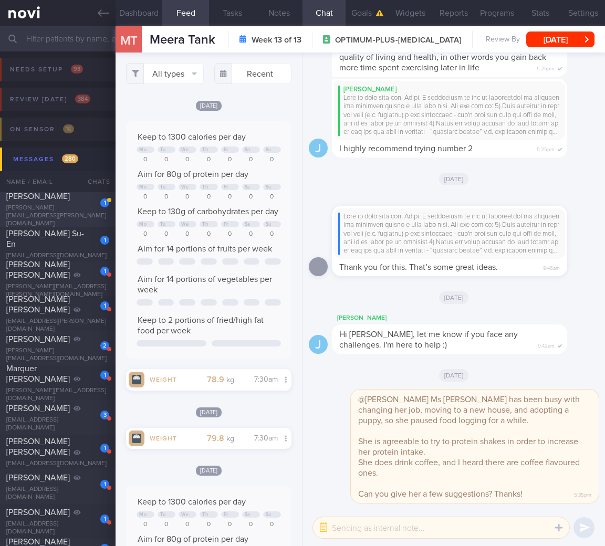
click at [100, 218] on div "[PERSON_NAME][EMAIL_ADDRESS][PERSON_NAME][DOMAIN_NAME]" at bounding box center [57, 216] width 103 height 24
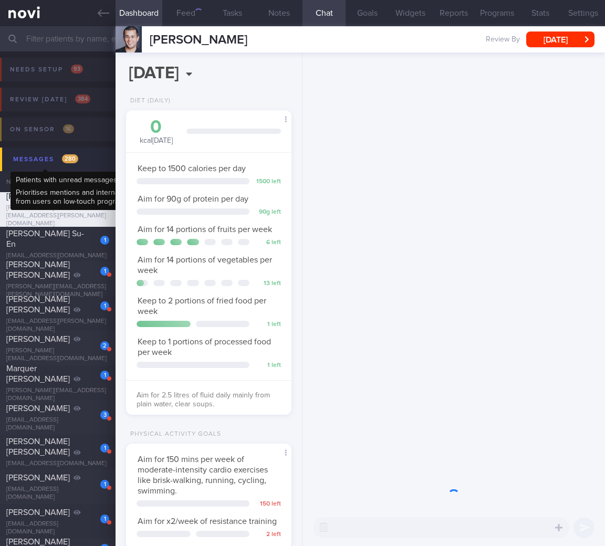
scroll to position [85, 139]
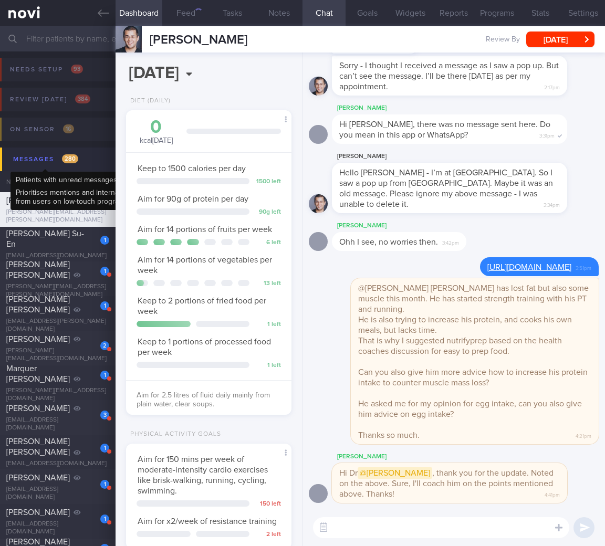
click at [73, 161] on span "280" at bounding box center [70, 158] width 16 height 9
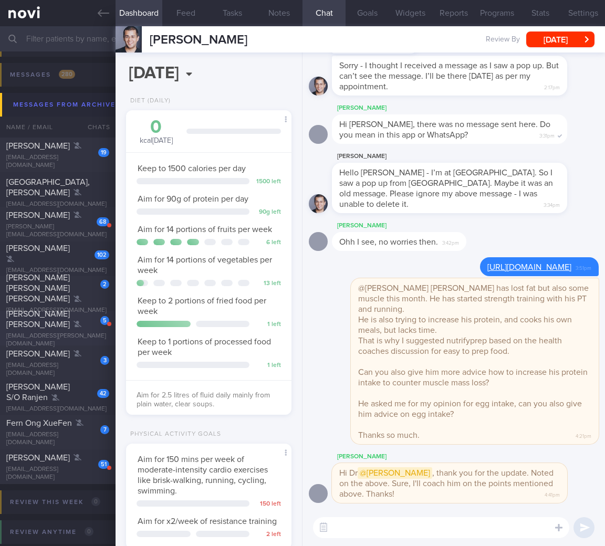
scroll to position [138, 0]
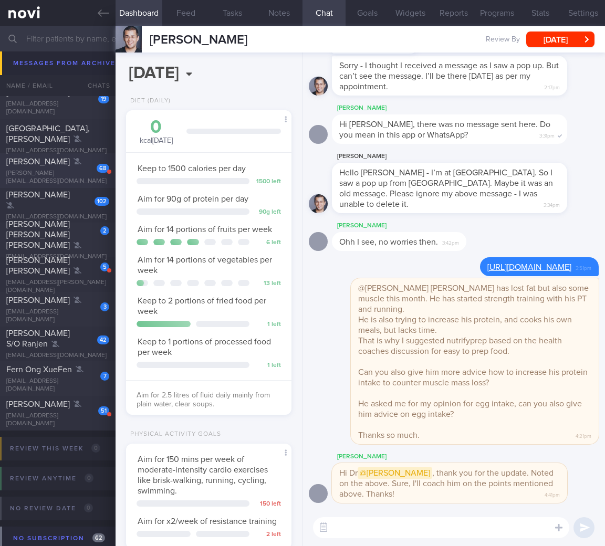
click at [59, 167] on div "[PERSON_NAME]" at bounding box center [56, 162] width 100 height 11
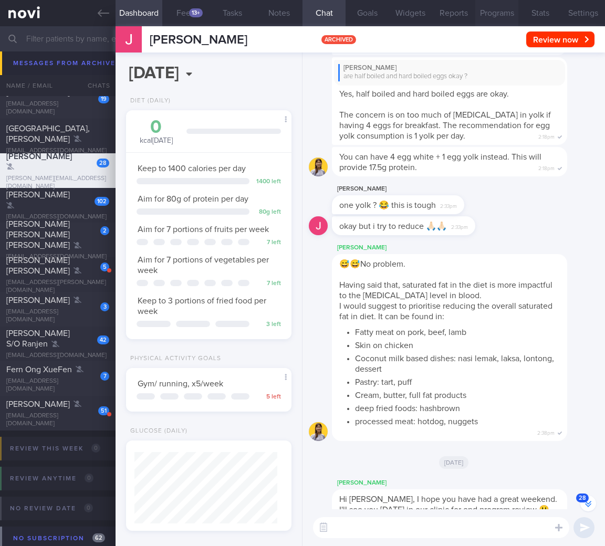
scroll to position [-572, 0]
click at [587, 504] on button "28" at bounding box center [588, 504] width 16 height 16
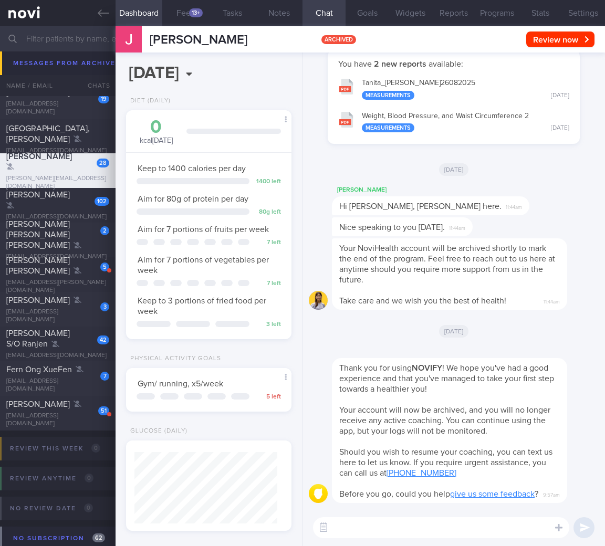
scroll to position [0, 0]
click at [478, 9] on button "Programs" at bounding box center [496, 13] width 43 height 26
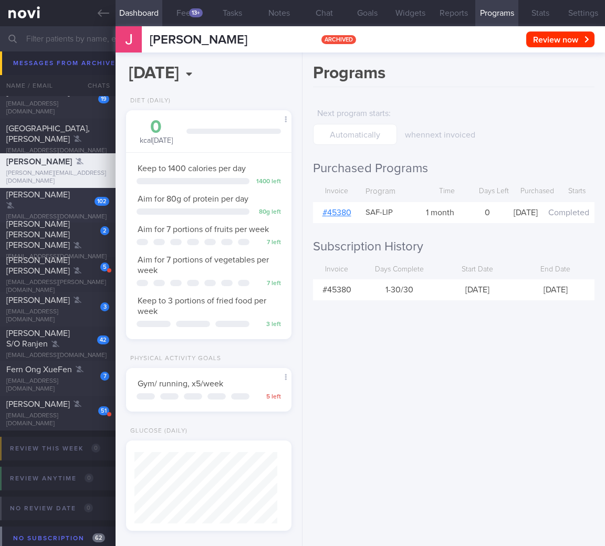
click at [74, 201] on div "[PERSON_NAME]" at bounding box center [56, 200] width 100 height 21
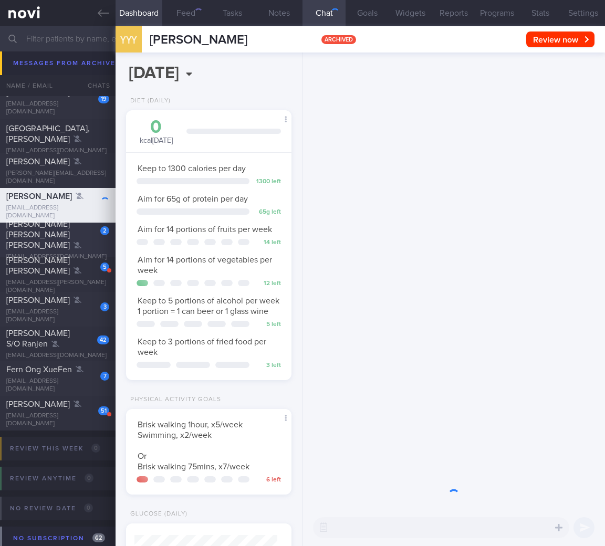
scroll to position [71, 143]
click at [86, 227] on div "2" at bounding box center [97, 227] width 23 height 16
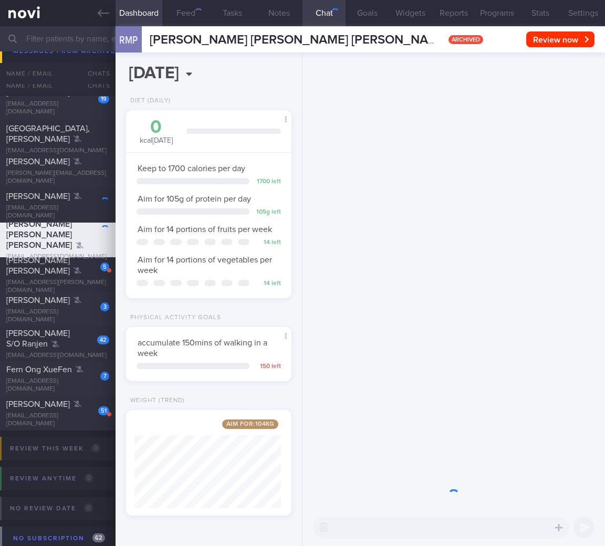
scroll to position [14, 0]
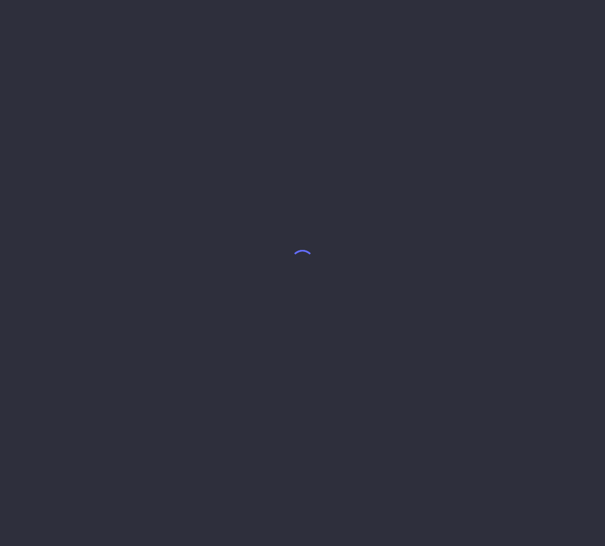
select select "7"
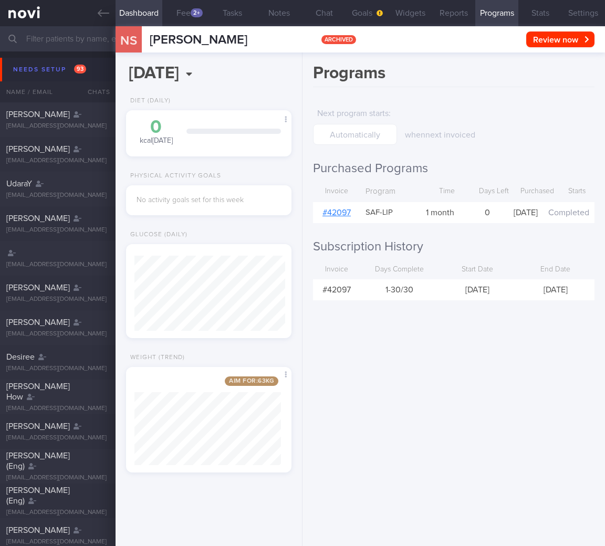
select select "7"
click at [34, 67] on div "Needs setup 93" at bounding box center [50, 69] width 78 height 14
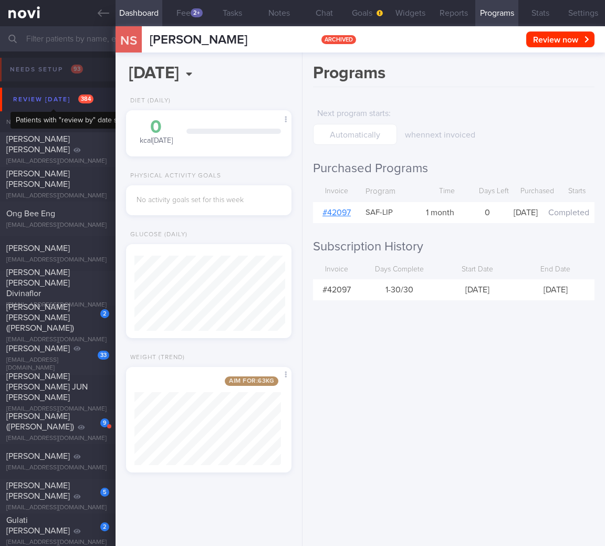
click at [72, 102] on div "Review [DATE] 384" at bounding box center [54, 99] width 86 height 14
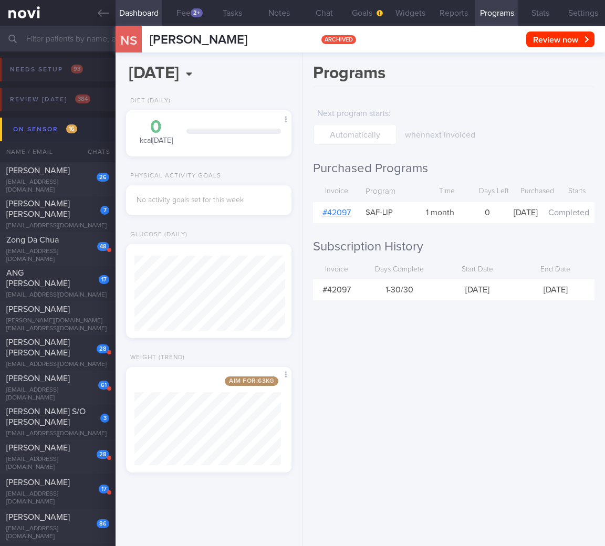
click at [71, 138] on button "On sensor 16" at bounding box center [304, 130] width 608 height 24
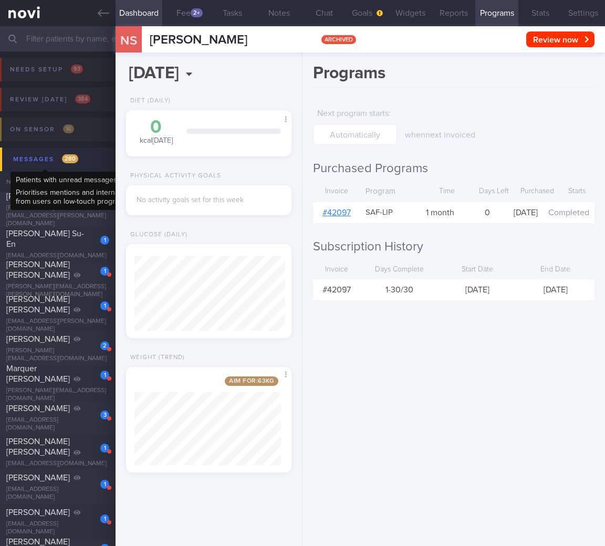
click at [61, 163] on div "Messages 280" at bounding box center [46, 159] width 70 height 14
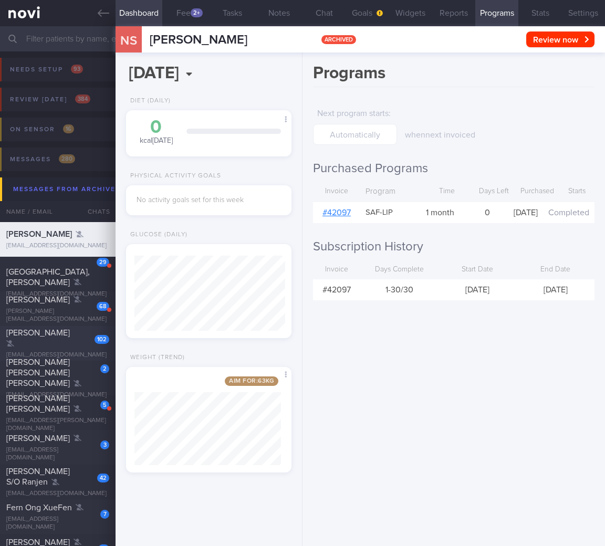
click at [77, 335] on div "[PERSON_NAME]" at bounding box center [56, 338] width 100 height 21
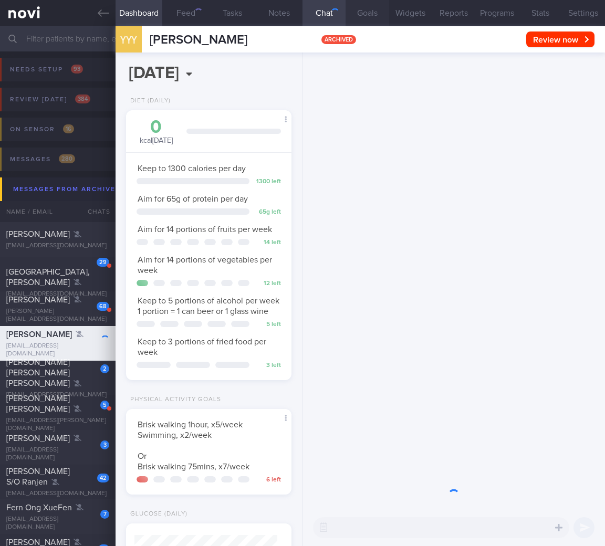
scroll to position [71, 143]
click at [394, 332] on div at bounding box center [453, 281] width 302 height 457
